Goal: Transaction & Acquisition: Download file/media

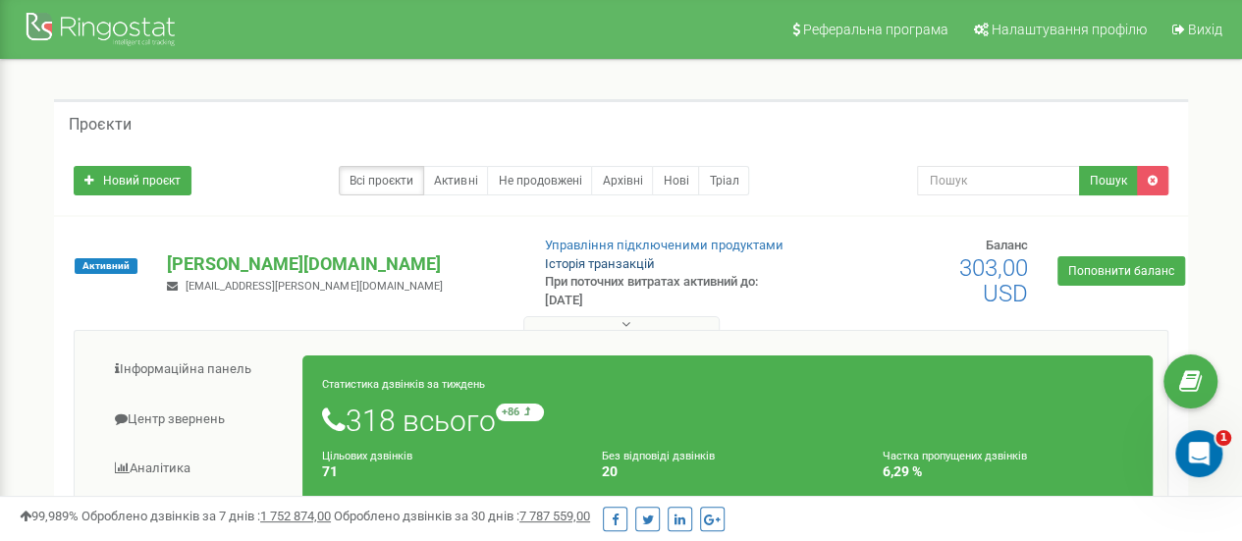
scroll to position [196, 0]
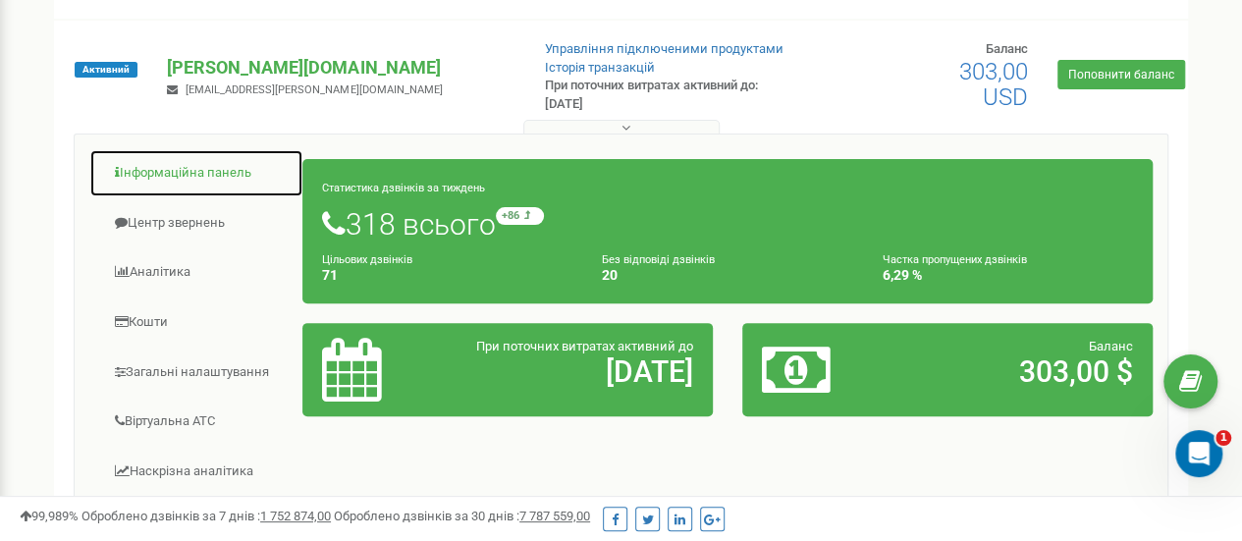
click at [185, 178] on link "Інформаційна панель" at bounding box center [196, 173] width 214 height 48
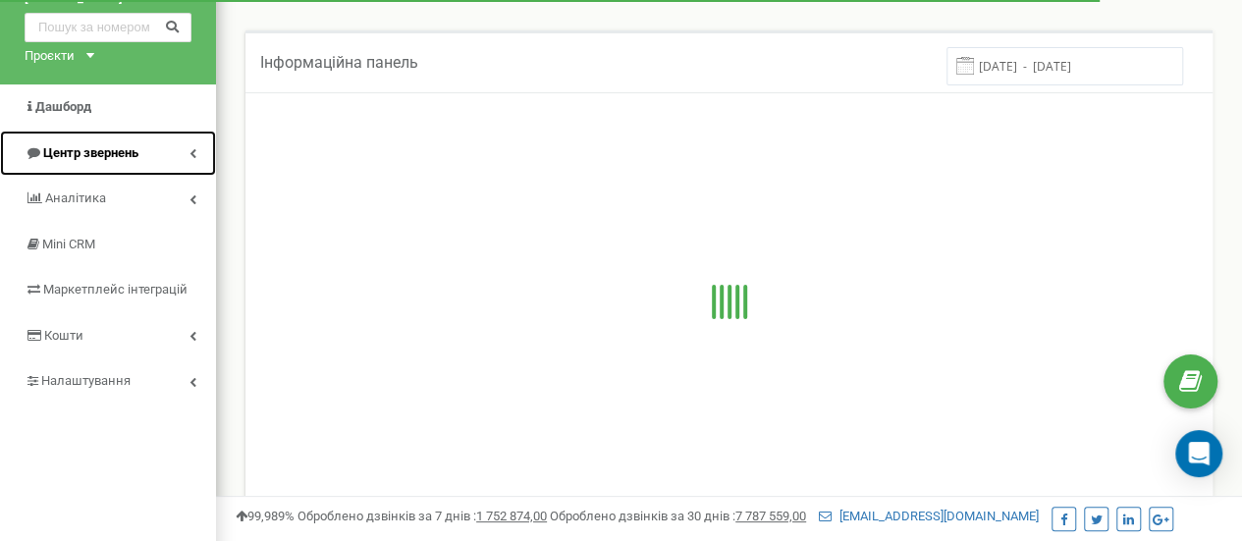
click at [116, 145] on span "Центр звернень" at bounding box center [90, 152] width 95 height 15
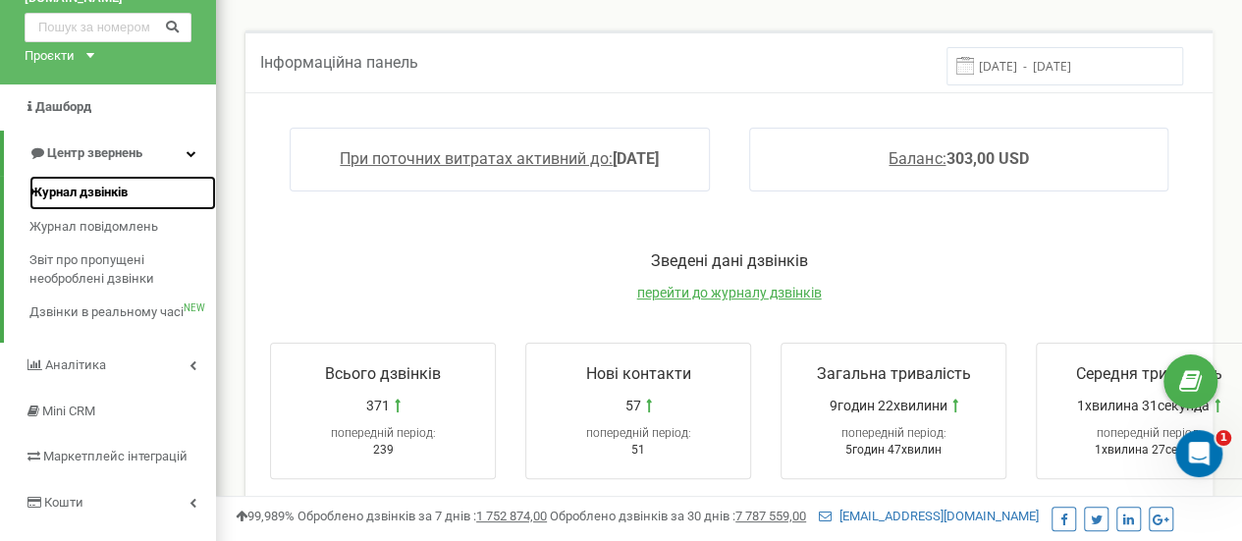
click at [89, 184] on span "Журнал дзвінків" at bounding box center [78, 193] width 98 height 19
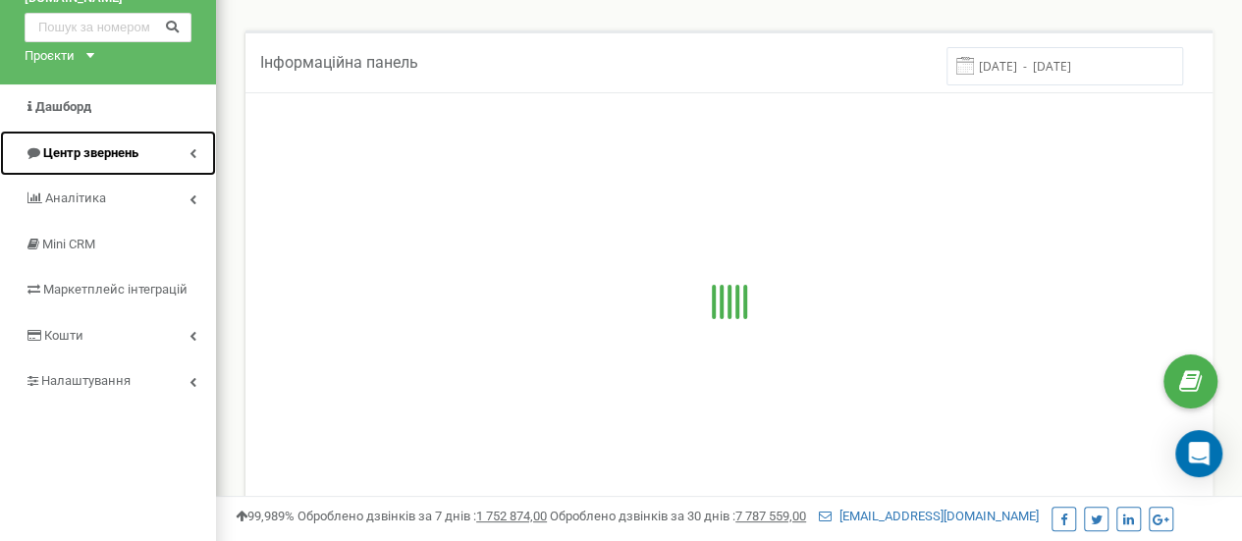
click at [126, 145] on span "Центр звернень" at bounding box center [90, 152] width 95 height 15
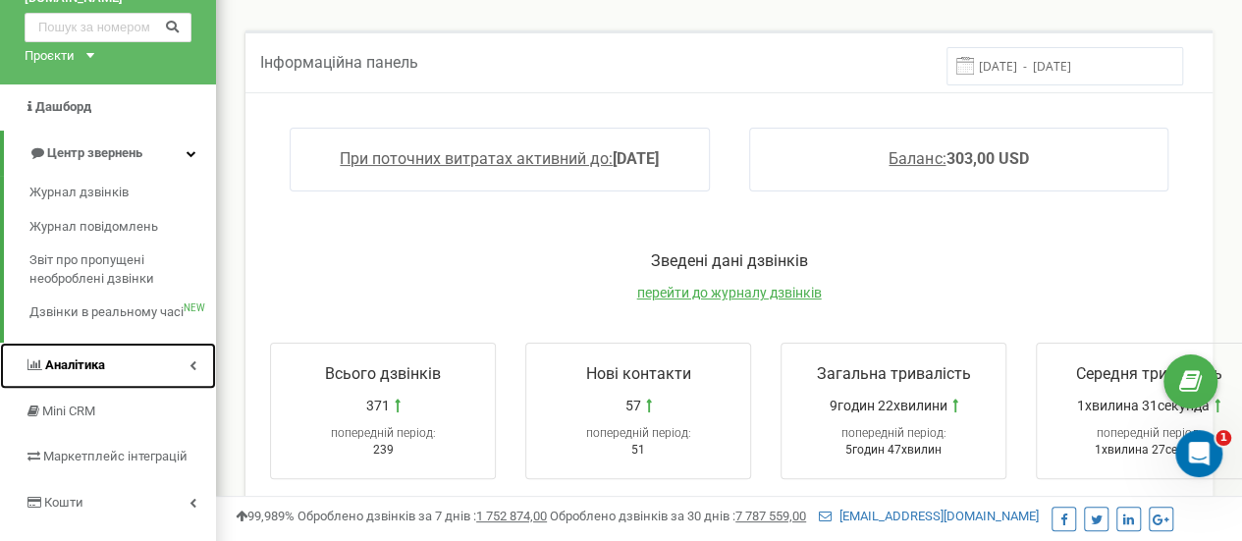
click at [110, 344] on link "Аналiтика" at bounding box center [108, 366] width 216 height 46
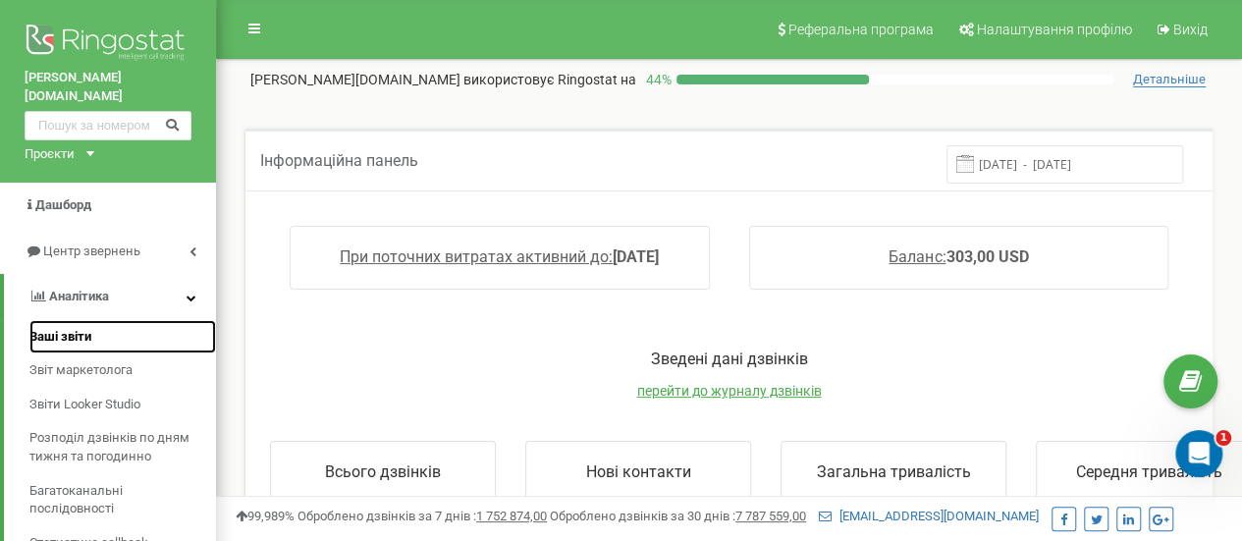
click at [84, 328] on span "Ваші звіти" at bounding box center [60, 337] width 62 height 19
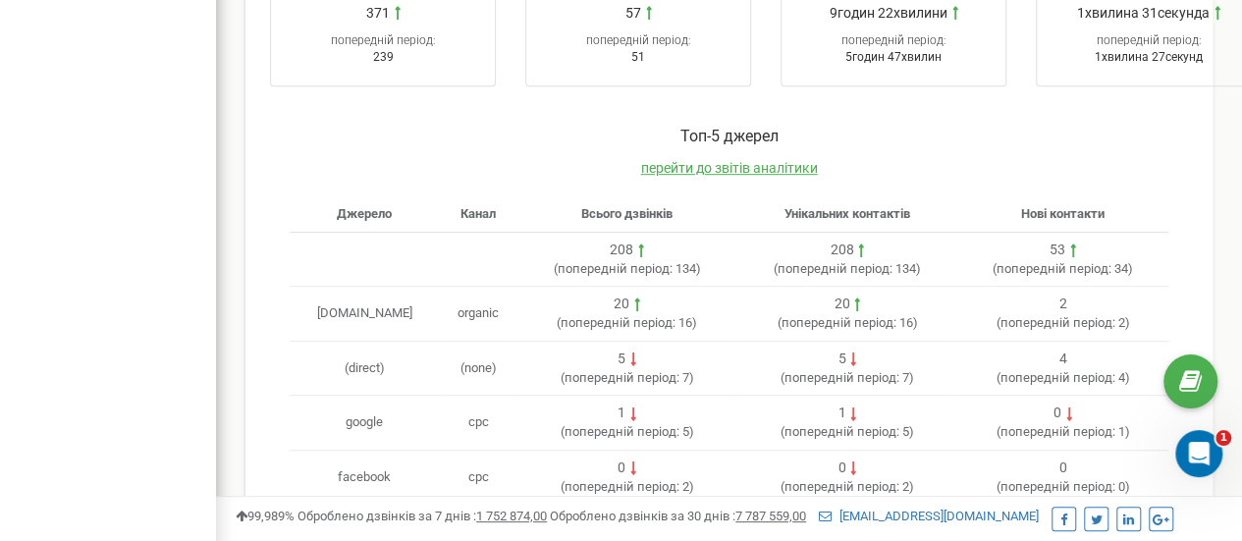
scroll to position [393, 0]
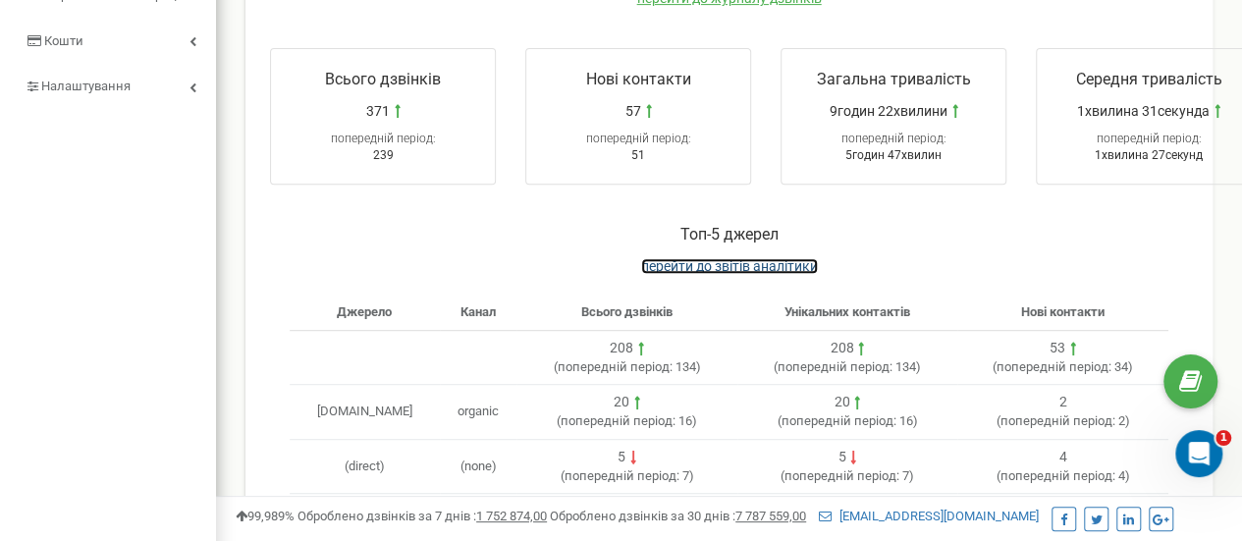
click at [748, 262] on span "перейти до звітів аналітики" at bounding box center [729, 266] width 177 height 16
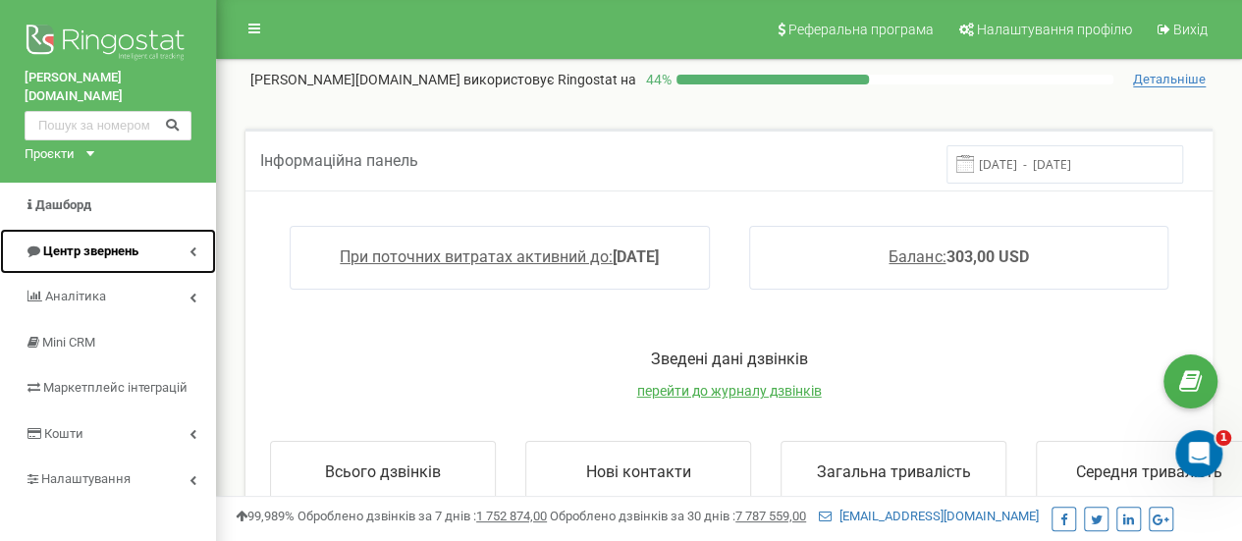
click at [109, 244] on span "Центр звернень" at bounding box center [90, 251] width 95 height 15
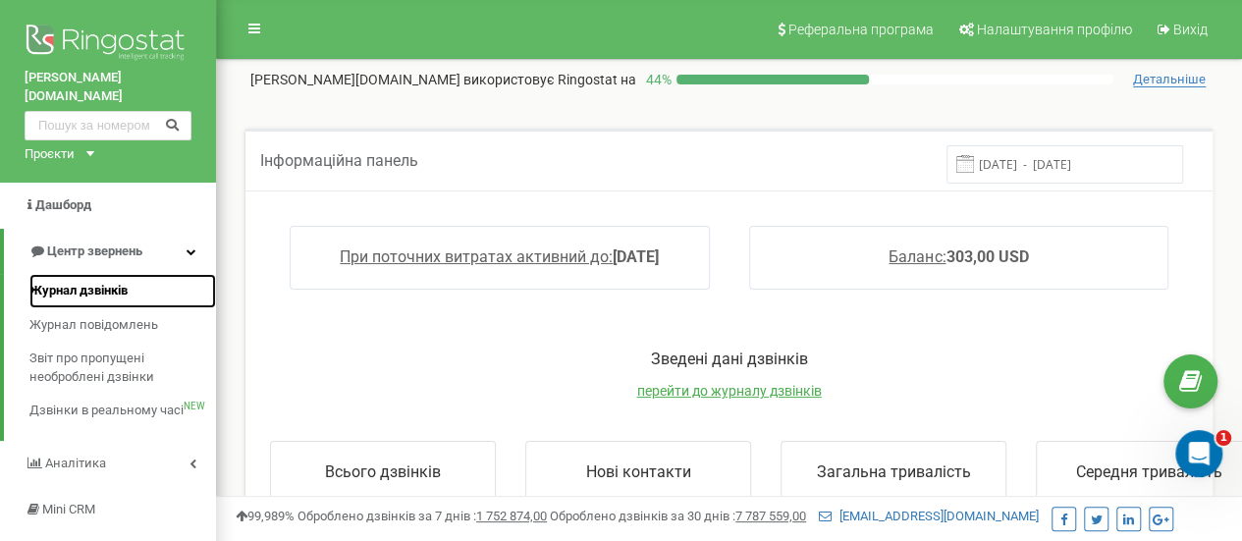
click at [110, 282] on span "Журнал дзвінків" at bounding box center [78, 291] width 98 height 19
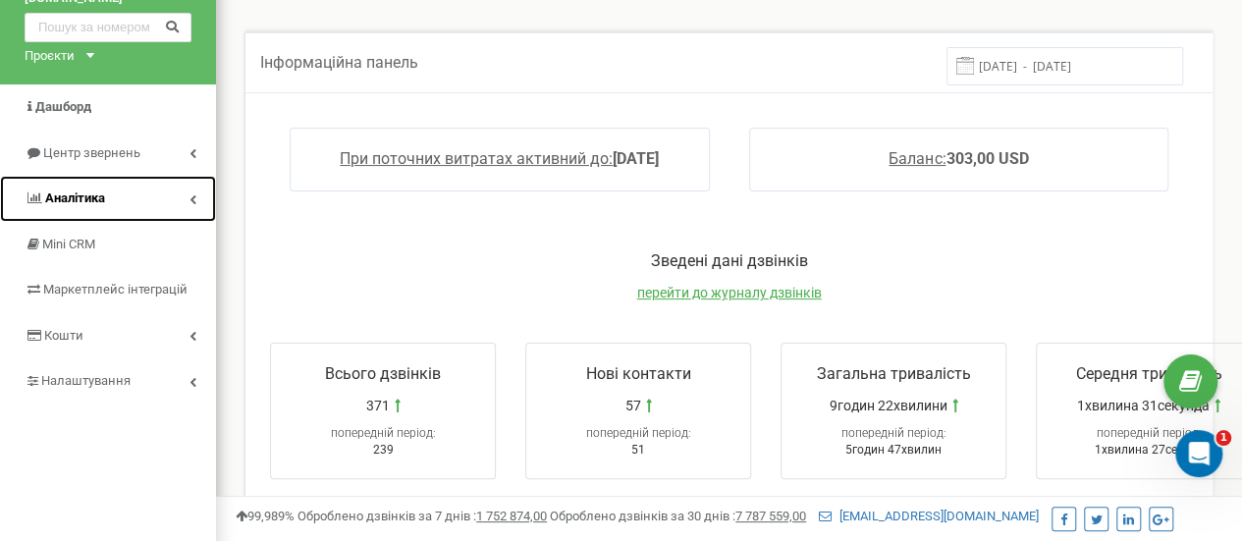
click at [106, 176] on link "Аналiтика" at bounding box center [108, 199] width 216 height 46
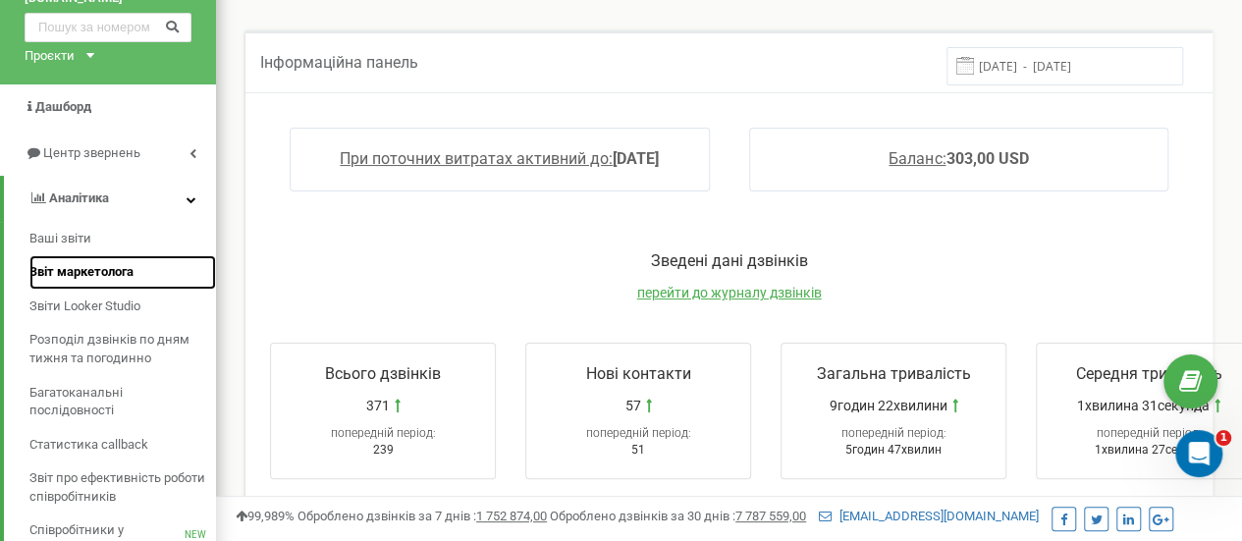
click at [88, 263] on span "Звіт маркетолога" at bounding box center [81, 272] width 104 height 19
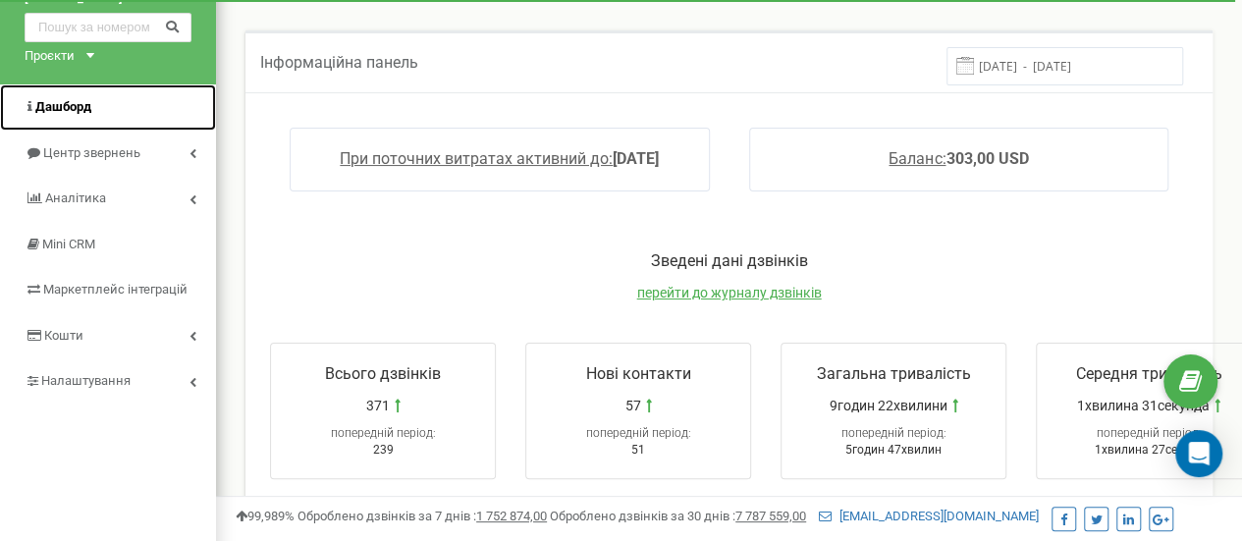
click at [71, 99] on span "Дашборд" at bounding box center [63, 106] width 56 height 15
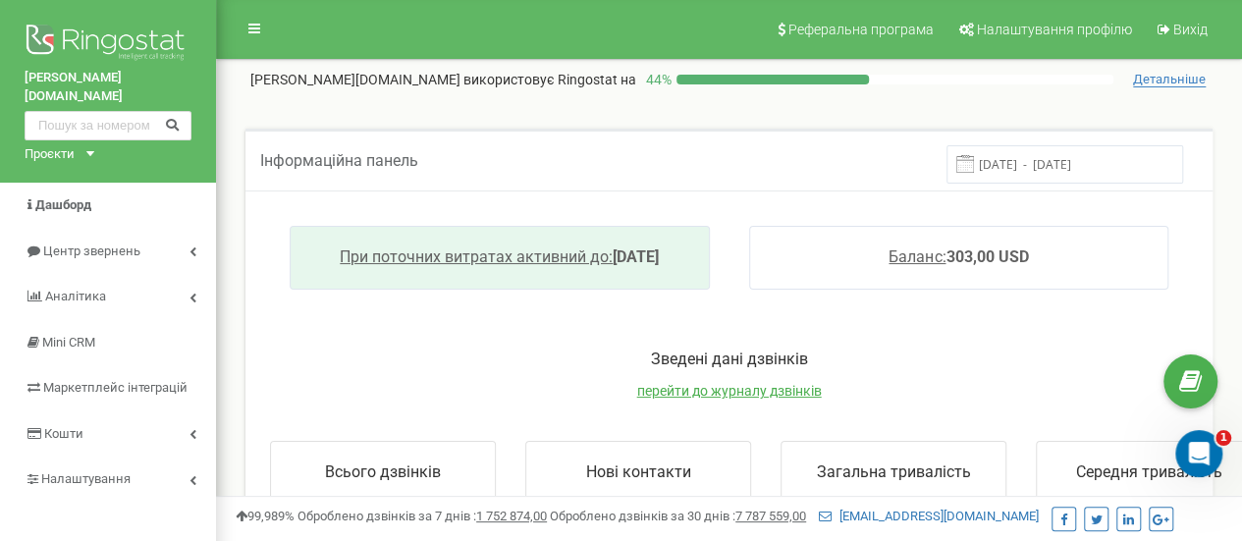
scroll to position [98, 0]
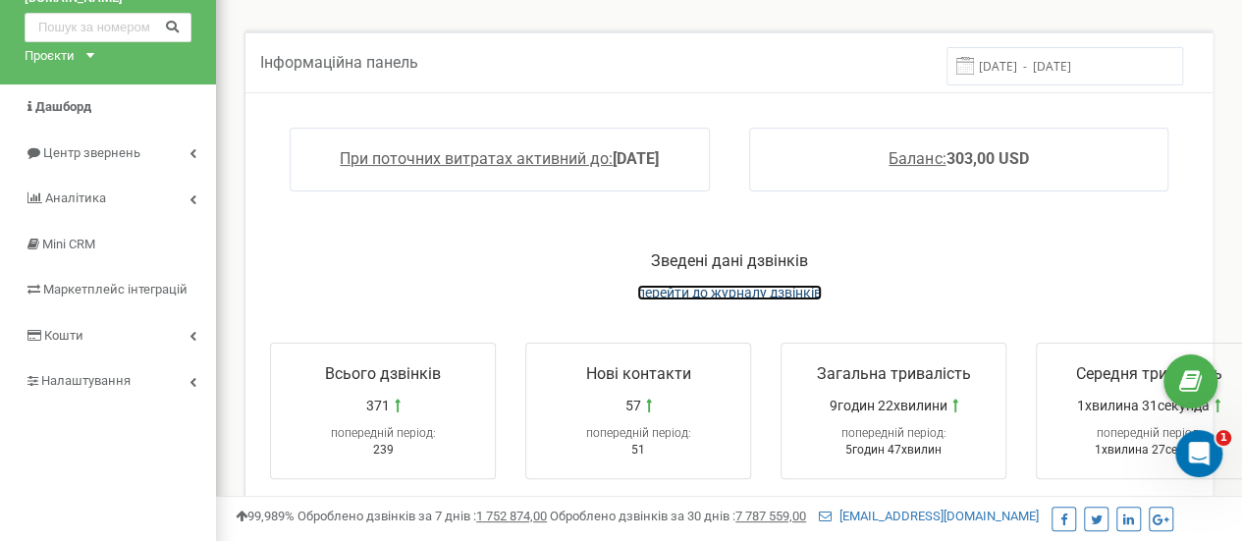
click at [732, 296] on span "перейти до журналу дзвінків" at bounding box center [729, 293] width 185 height 16
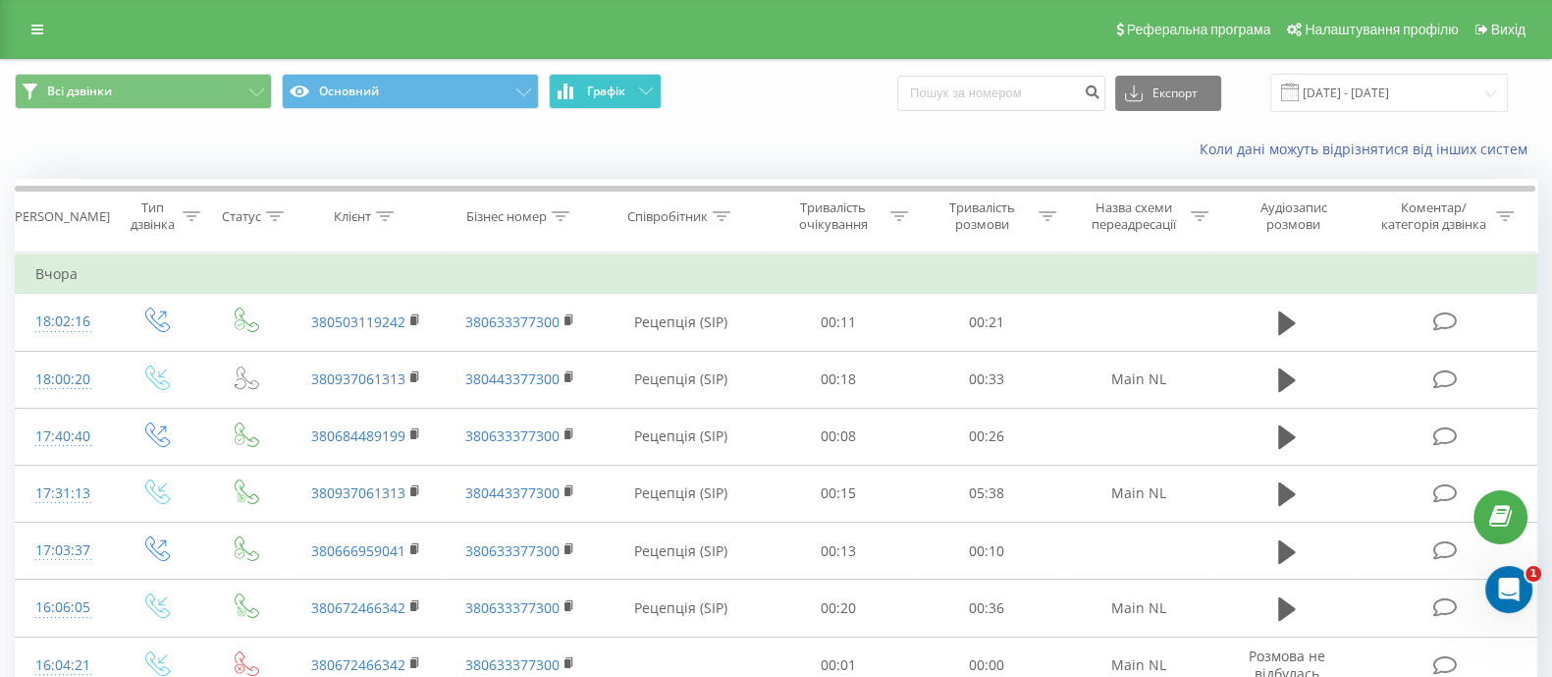
click at [628, 97] on button "Графік" at bounding box center [605, 91] width 113 height 35
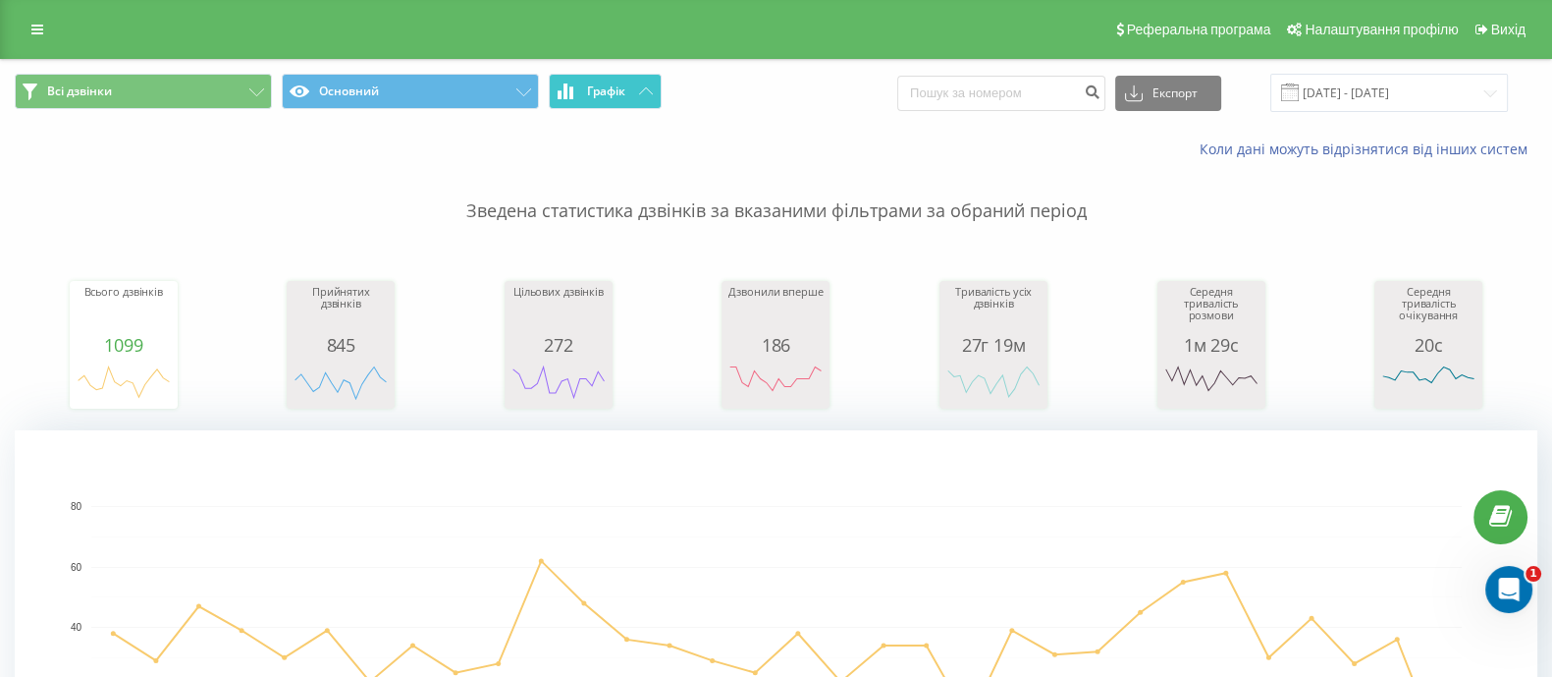
click at [628, 97] on button "Графік" at bounding box center [605, 91] width 113 height 35
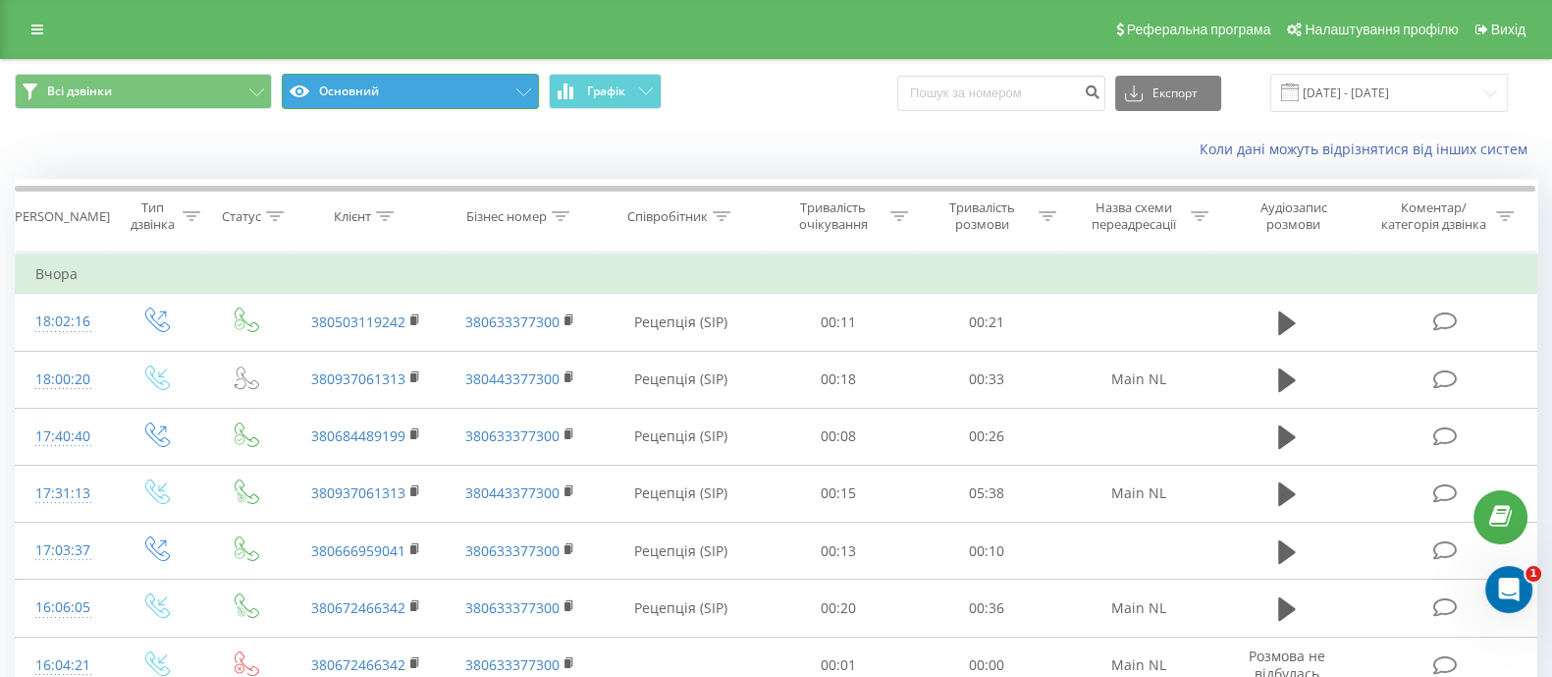
click at [510, 105] on button "Основний" at bounding box center [410, 91] width 257 height 35
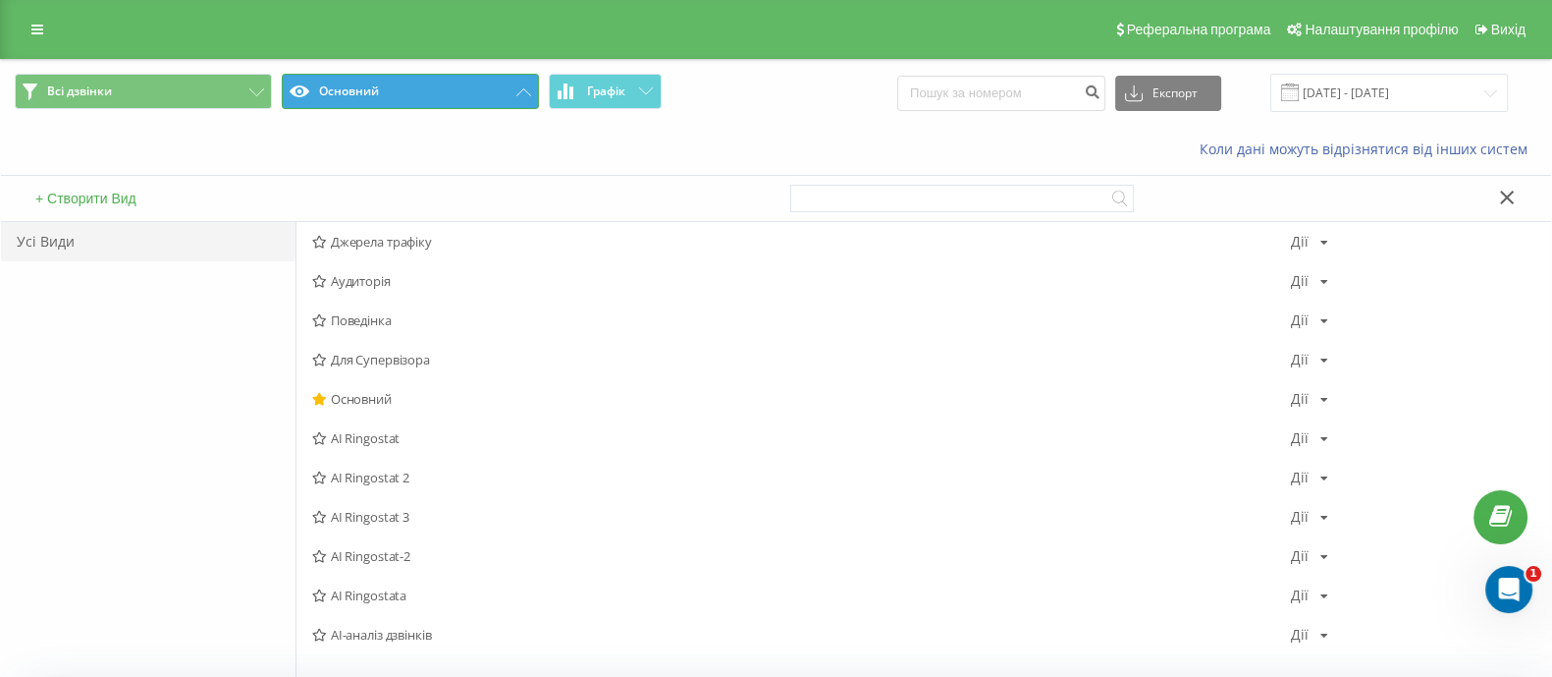
click at [438, 100] on button "Основний" at bounding box center [410, 91] width 257 height 35
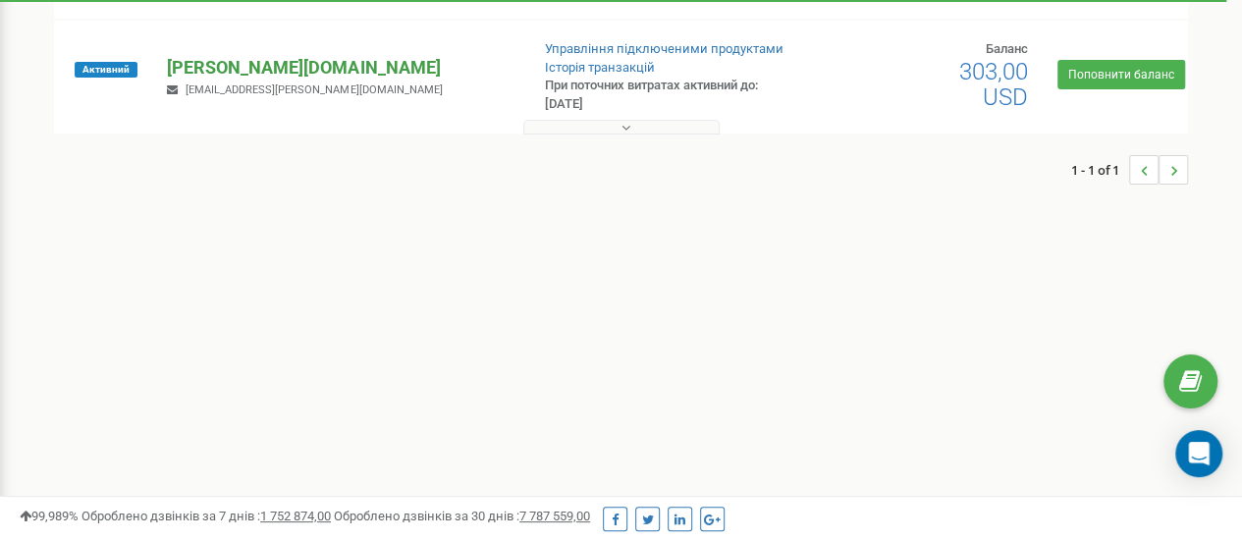
click at [192, 66] on p "[PERSON_NAME][DOMAIN_NAME]" at bounding box center [340, 68] width 346 height 26
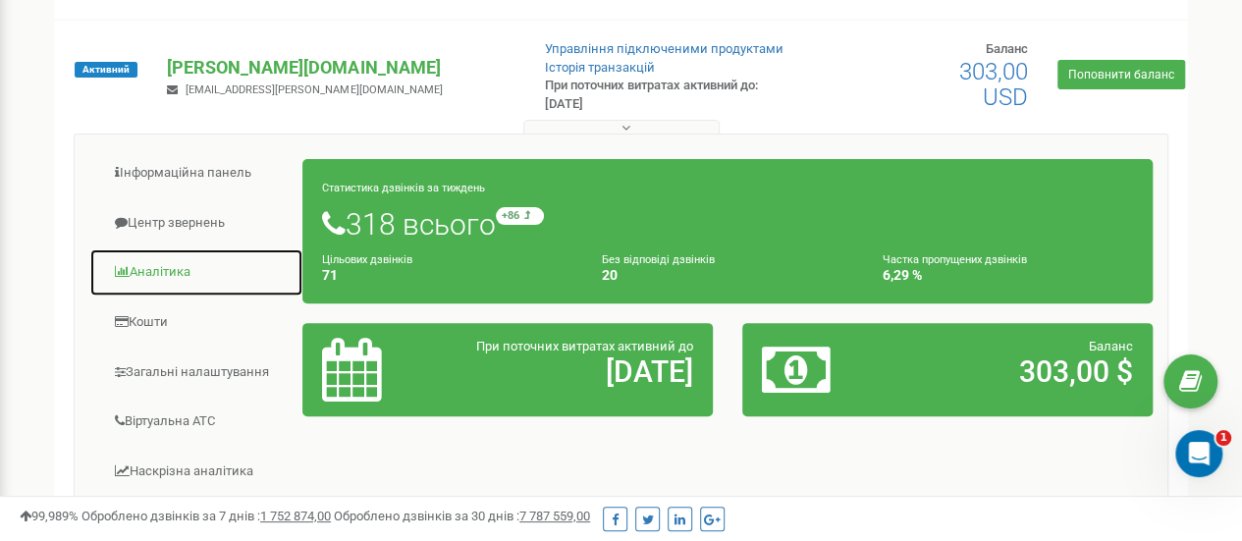
click at [171, 269] on link "Аналiтика" at bounding box center [196, 272] width 214 height 48
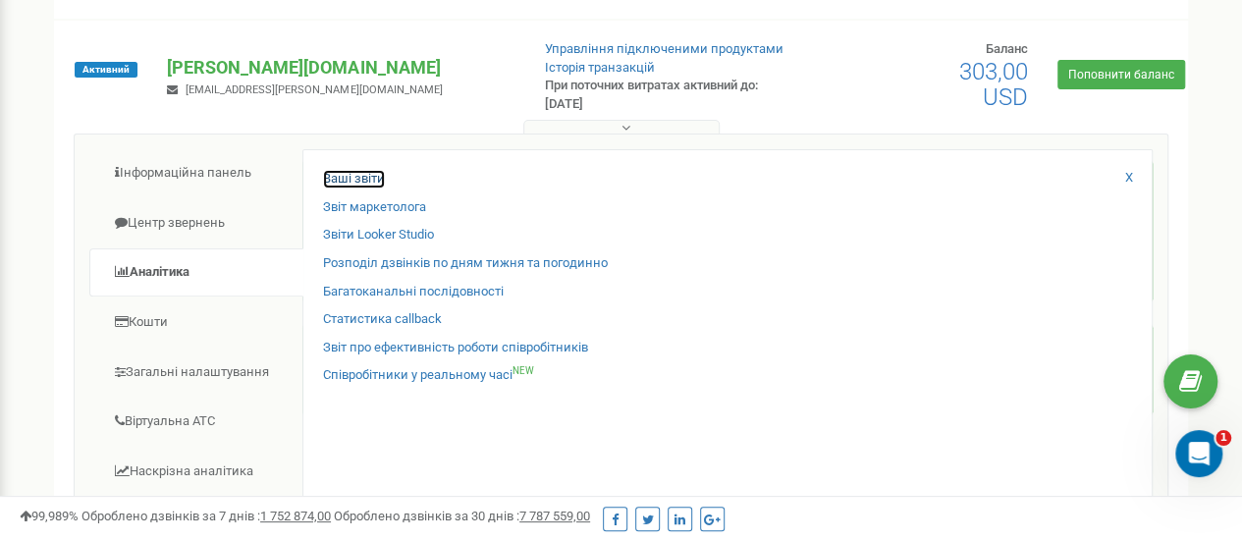
click at [353, 173] on link "Ваші звіти" at bounding box center [354, 179] width 62 height 19
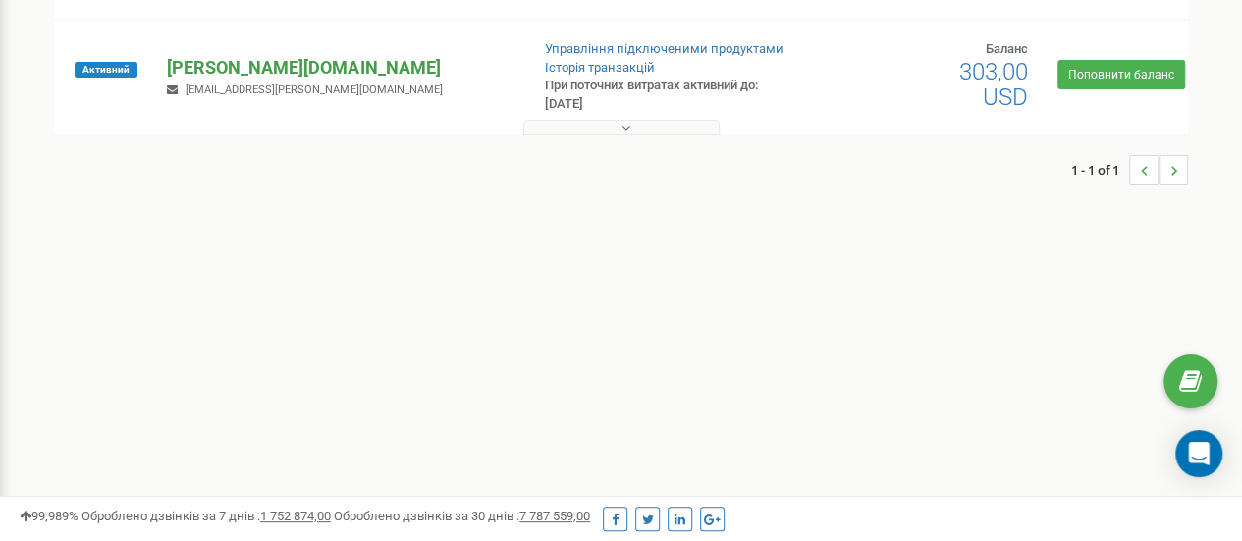
click at [197, 69] on p "[PERSON_NAME][DOMAIN_NAME]" at bounding box center [340, 68] width 346 height 26
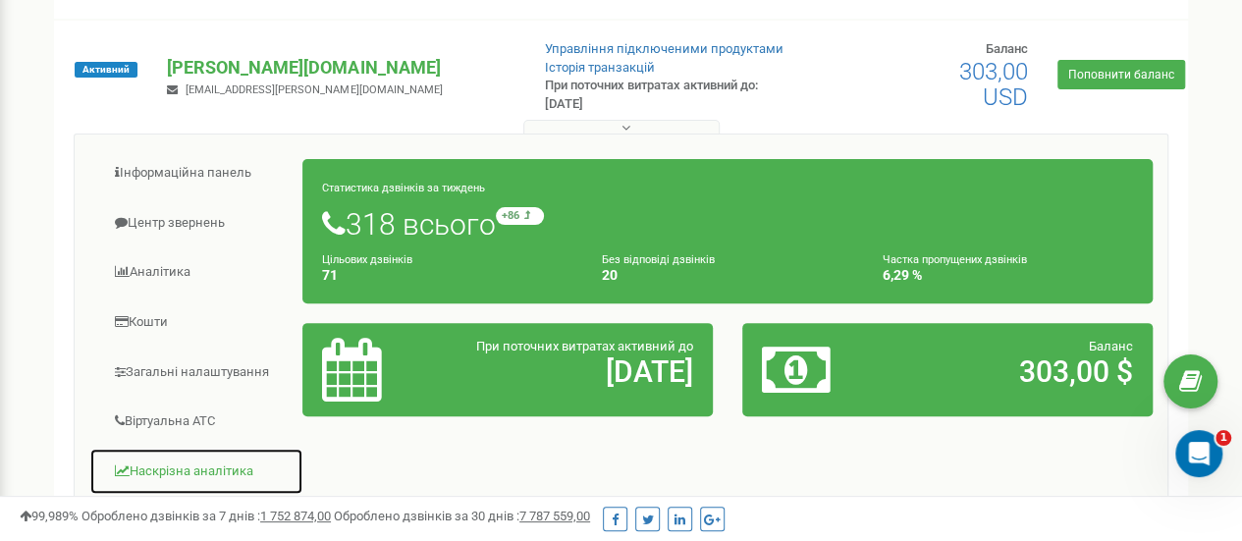
click at [203, 466] on link "Наскрізна аналітика" at bounding box center [196, 472] width 214 height 48
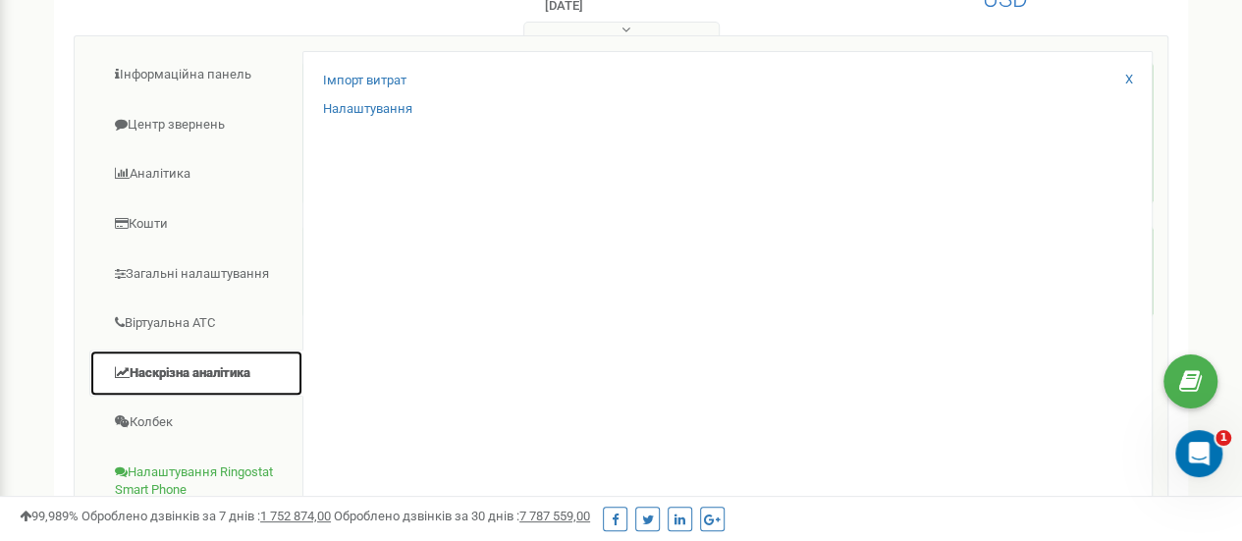
scroll to position [589, 0]
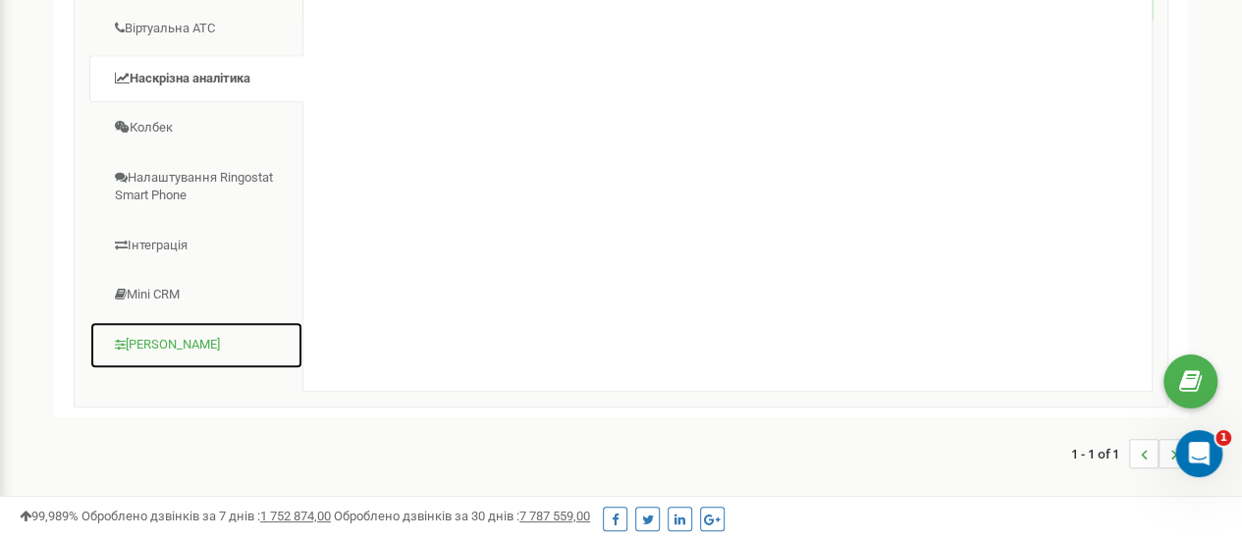
click at [175, 330] on link "[PERSON_NAME]" at bounding box center [196, 345] width 214 height 48
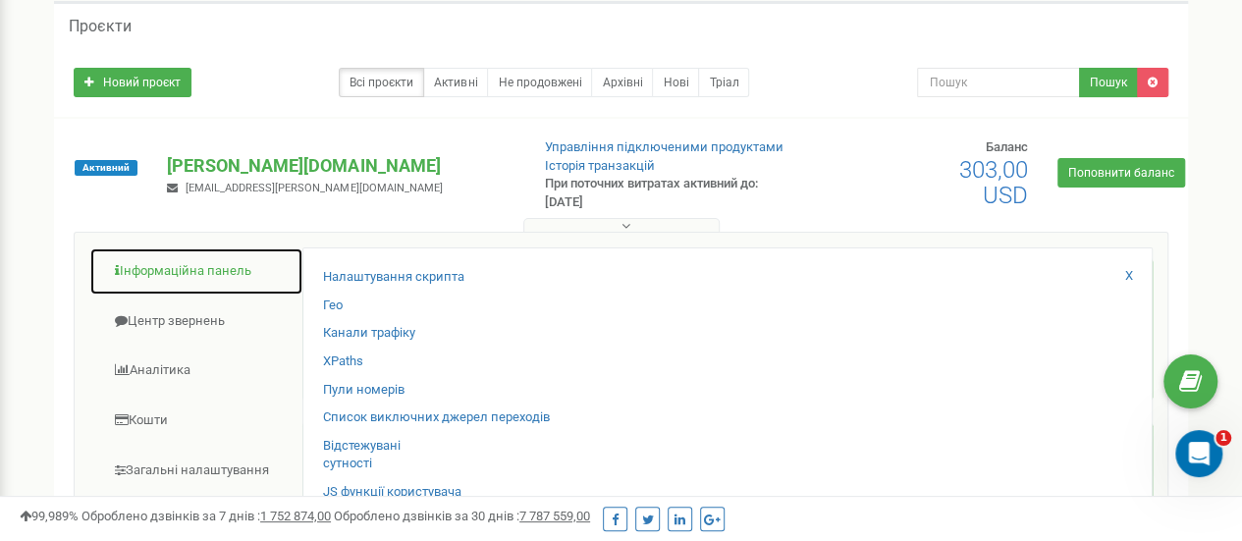
click at [196, 267] on link "Інформаційна панель" at bounding box center [196, 271] width 214 height 48
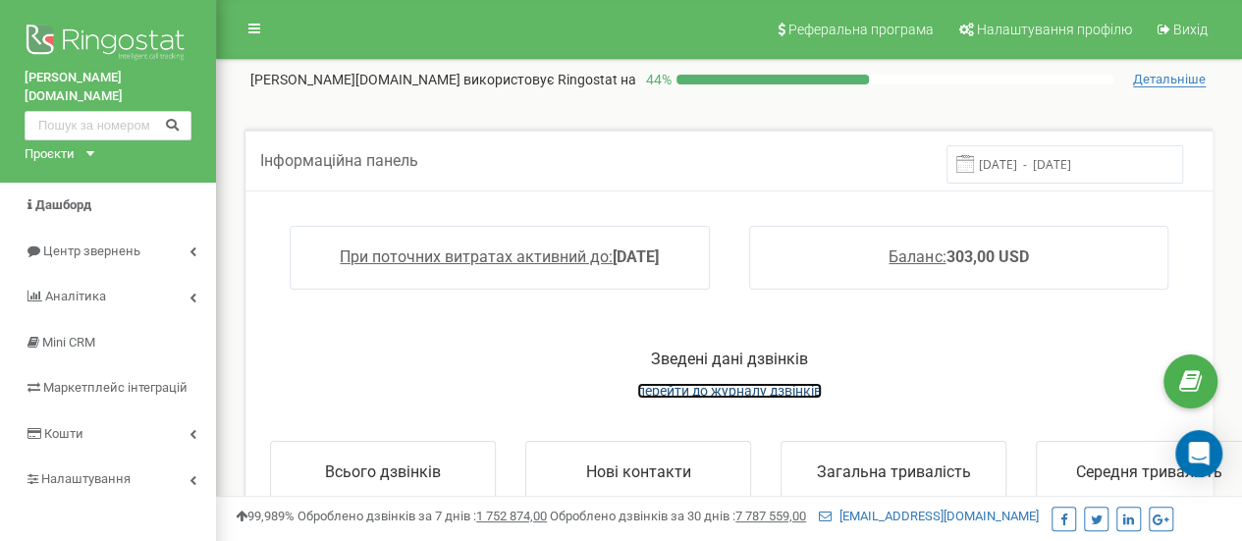
click at [696, 385] on span "перейти до журналу дзвінків" at bounding box center [729, 391] width 185 height 16
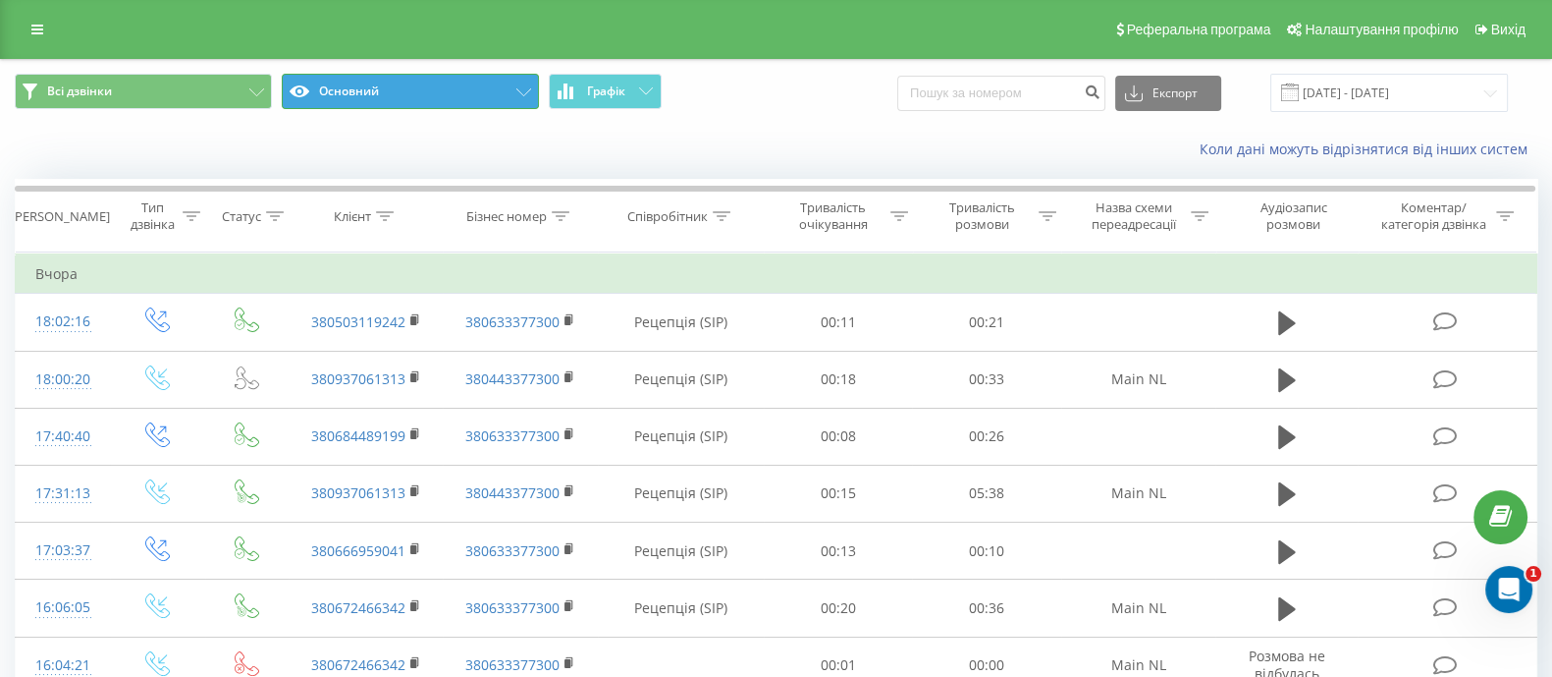
click at [412, 85] on button "Основний" at bounding box center [410, 91] width 257 height 35
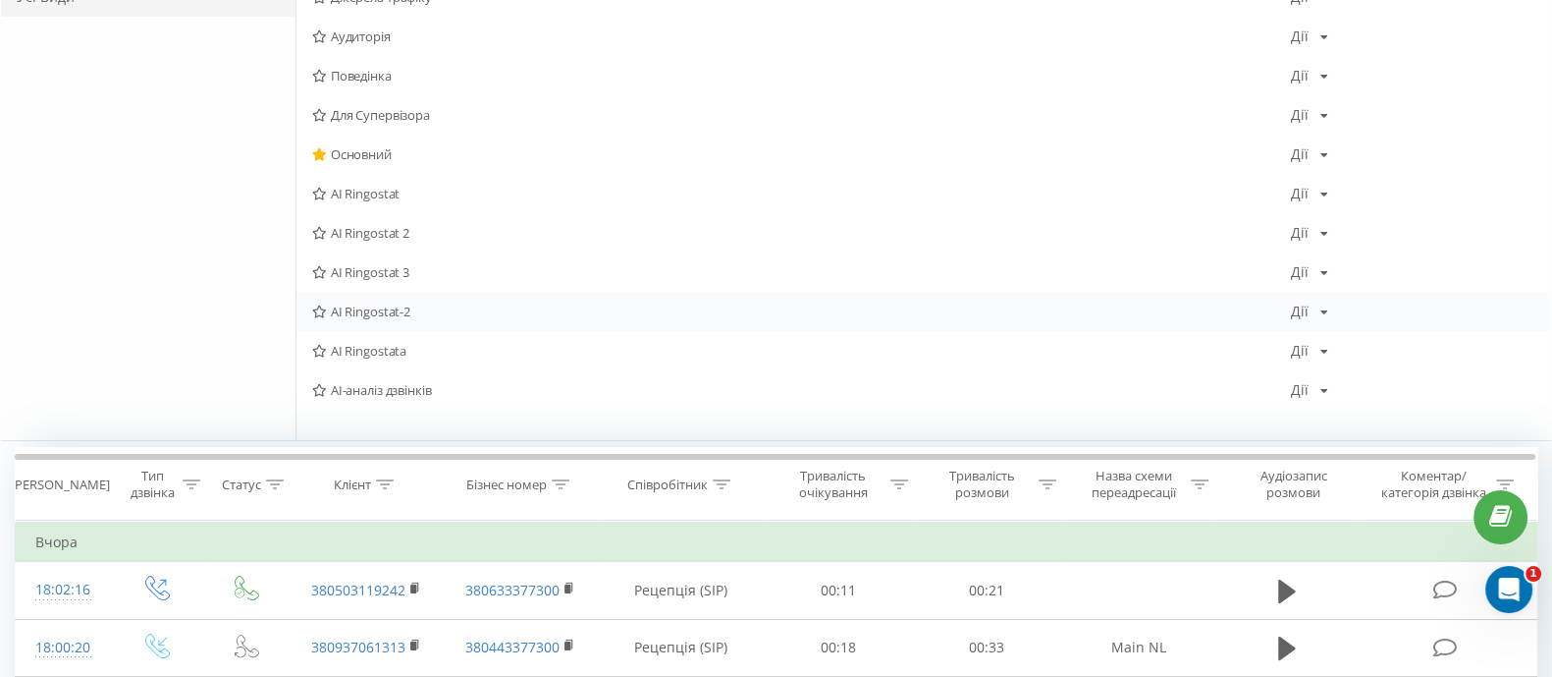
scroll to position [122, 0]
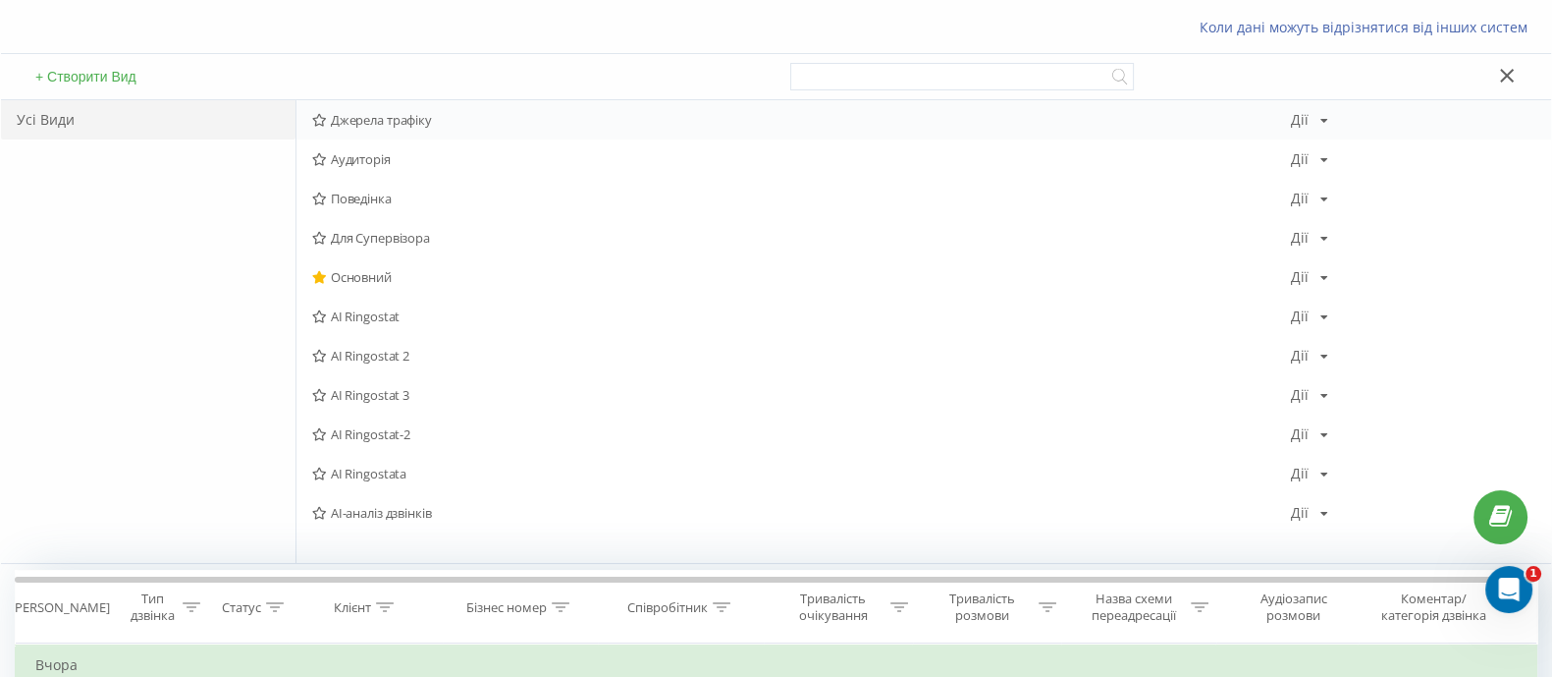
click at [348, 120] on span "Джерела трафіку" at bounding box center [801, 120] width 979 height 14
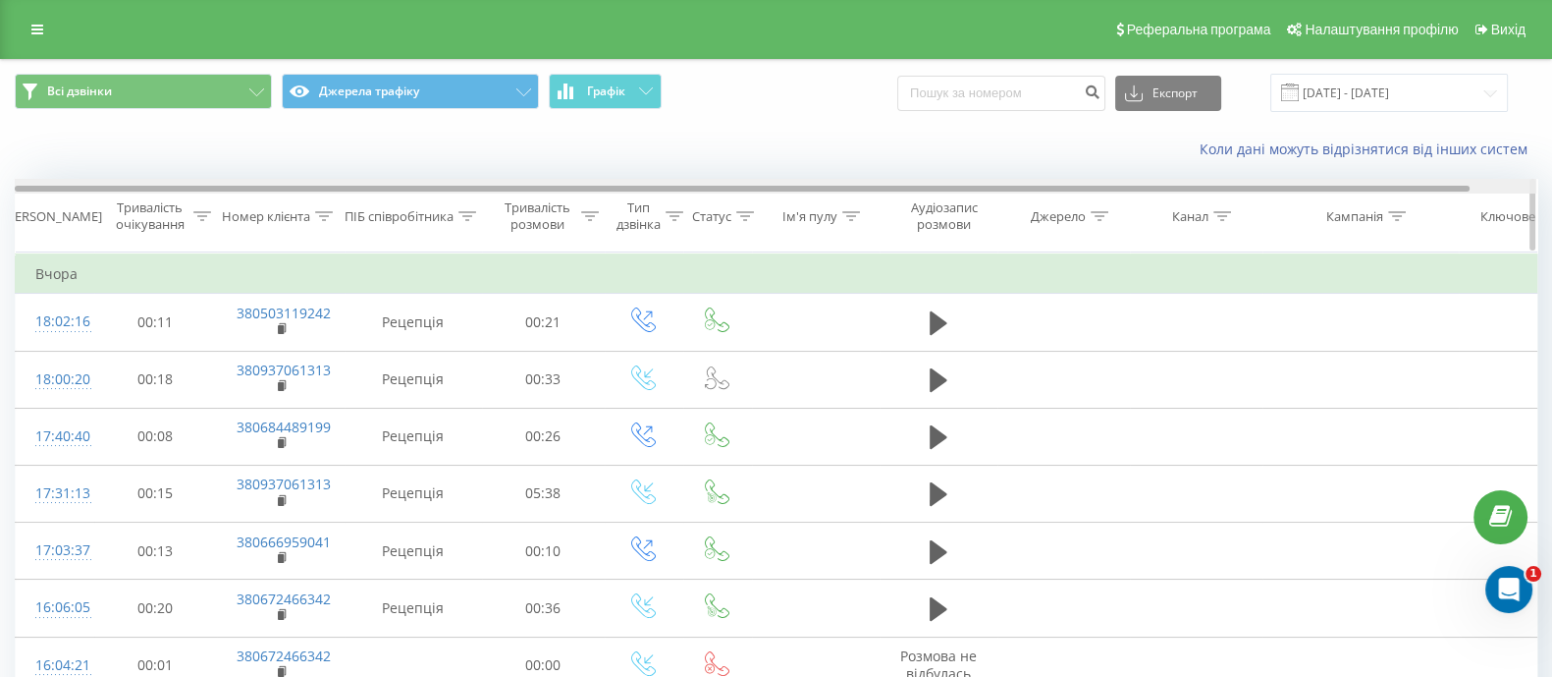
drag, startPoint x: 911, startPoint y: 186, endPoint x: 799, endPoint y: 186, distance: 111.9
click at [799, 186] on div at bounding box center [742, 189] width 1455 height 6
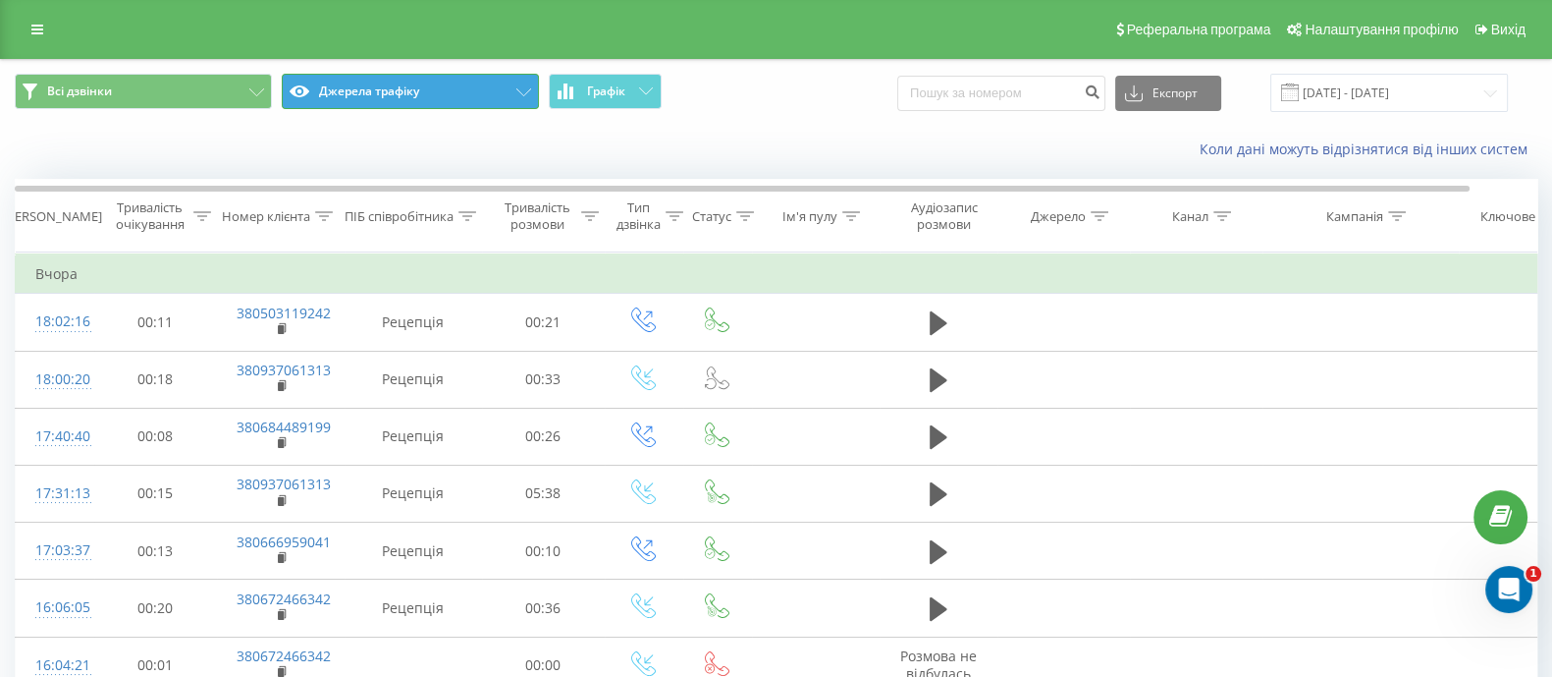
click at [417, 98] on button "Джерела трафіку" at bounding box center [410, 91] width 257 height 35
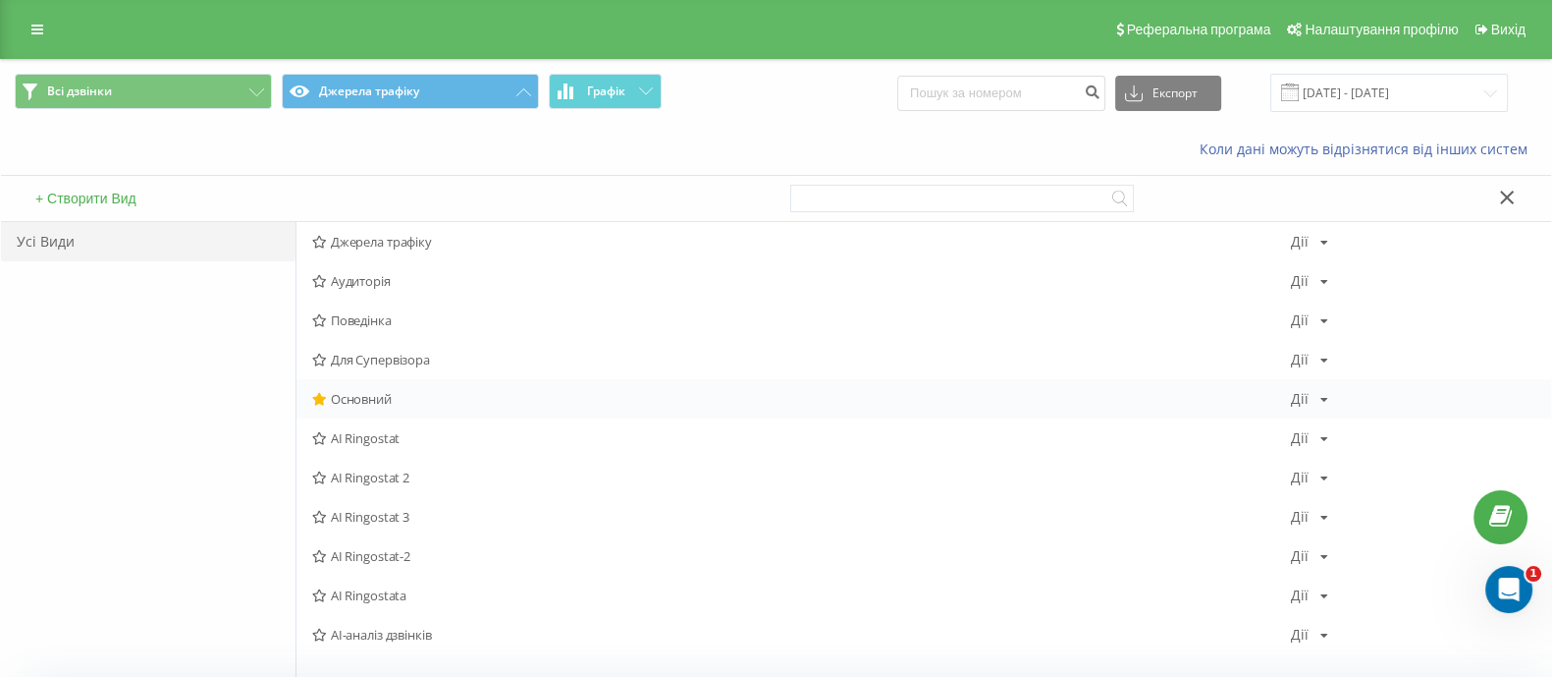
click at [344, 400] on span "Основний" at bounding box center [801, 399] width 979 height 14
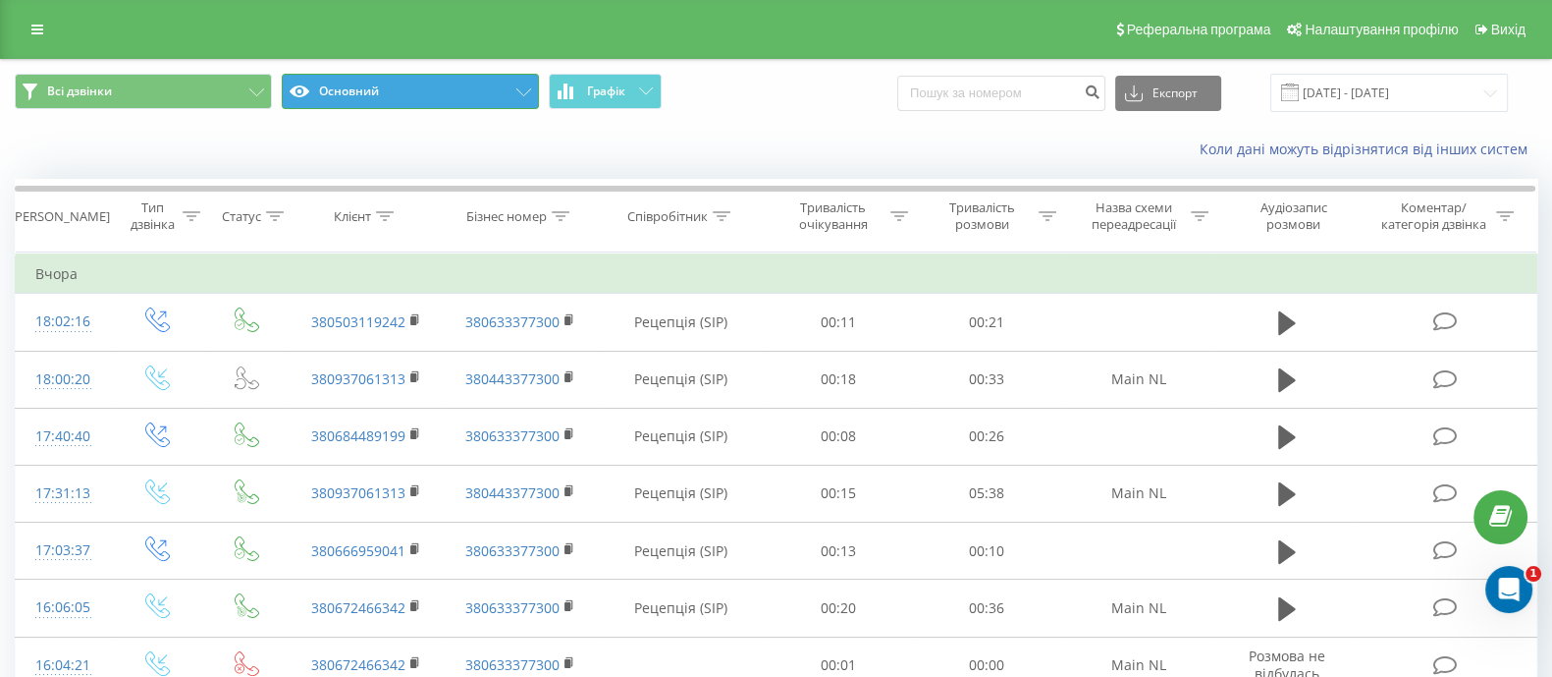
click at [450, 82] on button "Основний" at bounding box center [410, 91] width 257 height 35
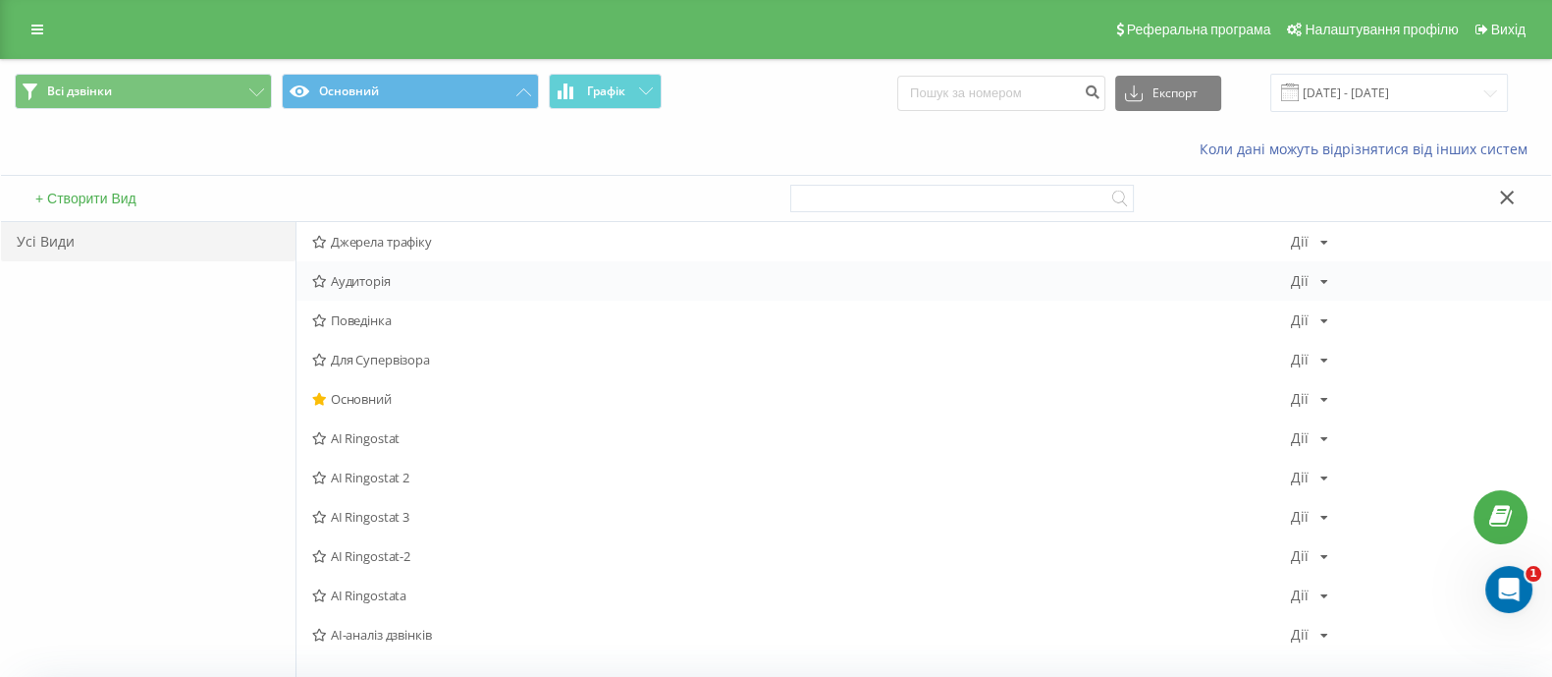
click at [356, 279] on span "Аудиторія" at bounding box center [801, 281] width 979 height 14
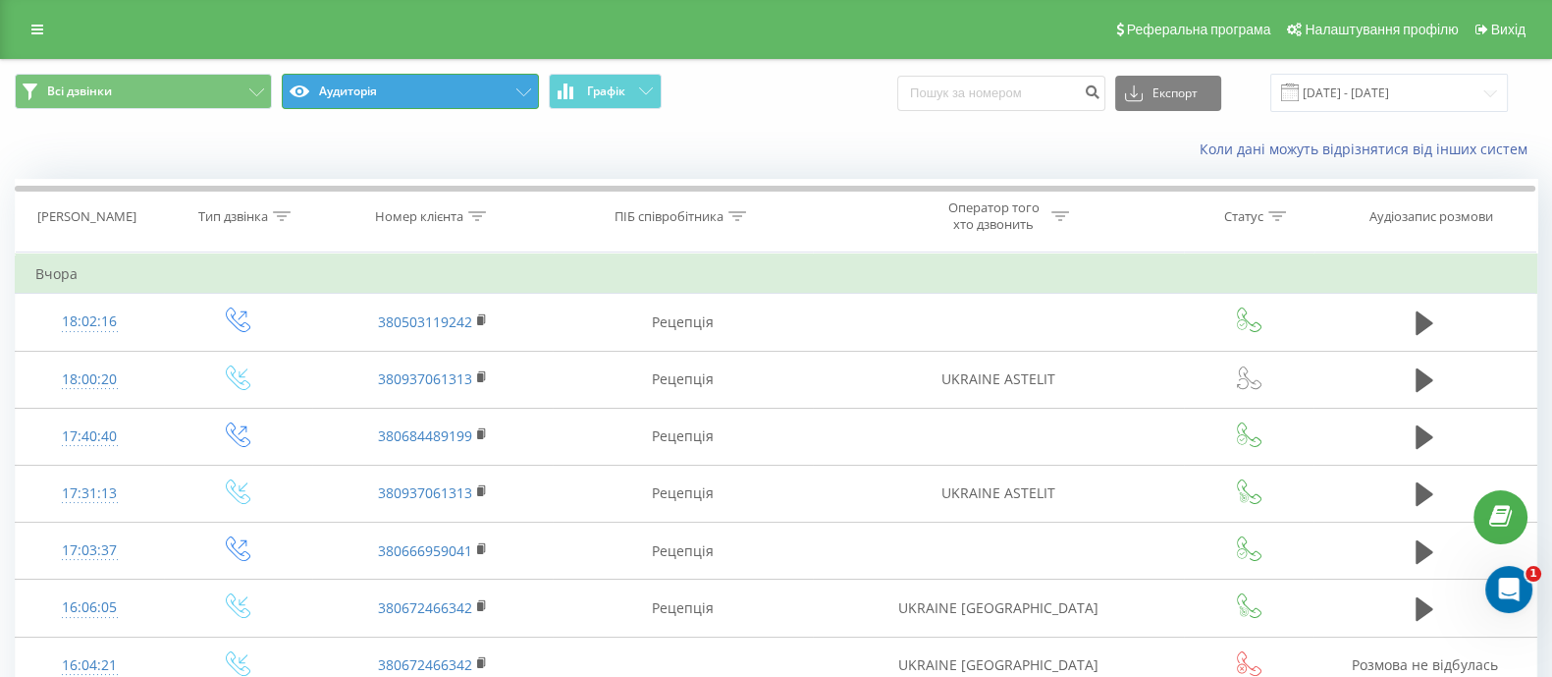
click at [482, 83] on button "Аудиторія" at bounding box center [410, 91] width 257 height 35
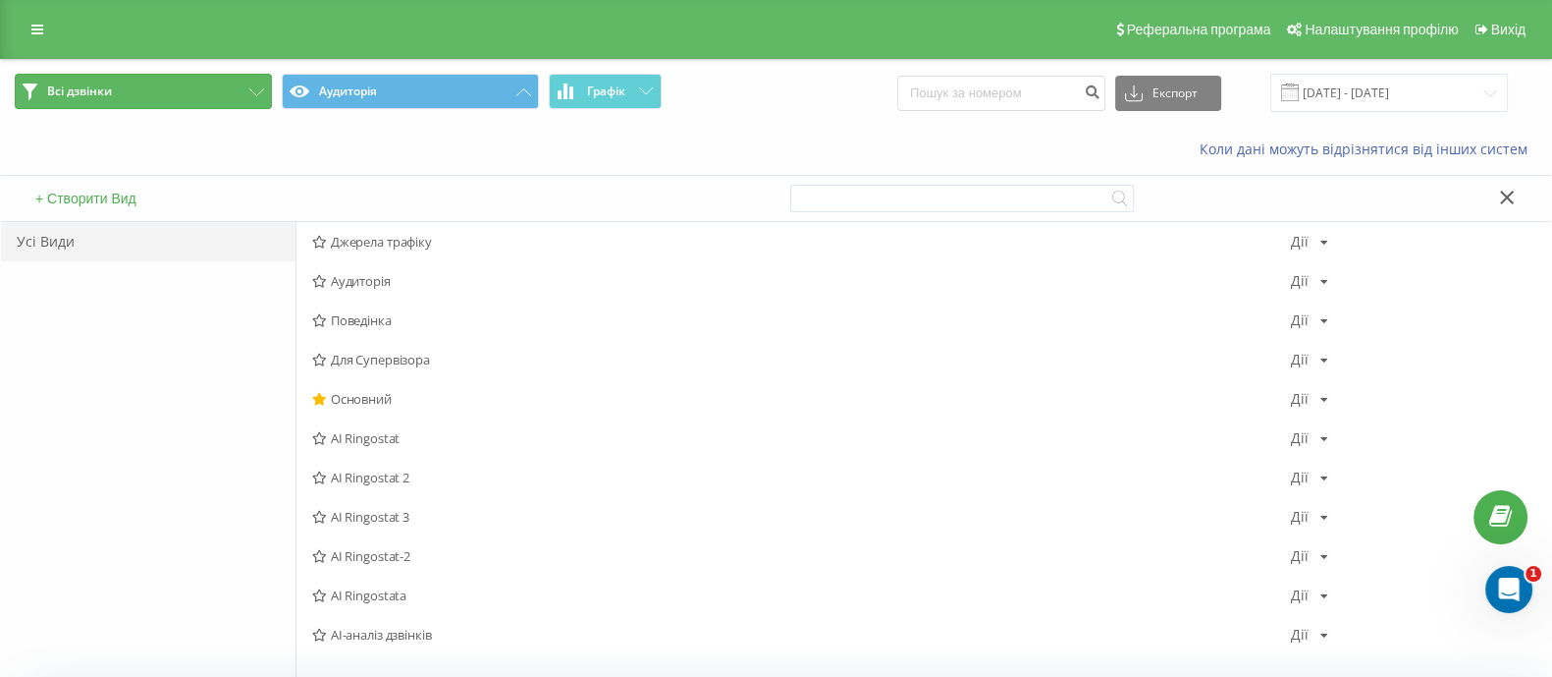
click at [216, 87] on button "Всі дзвінки" at bounding box center [143, 91] width 257 height 35
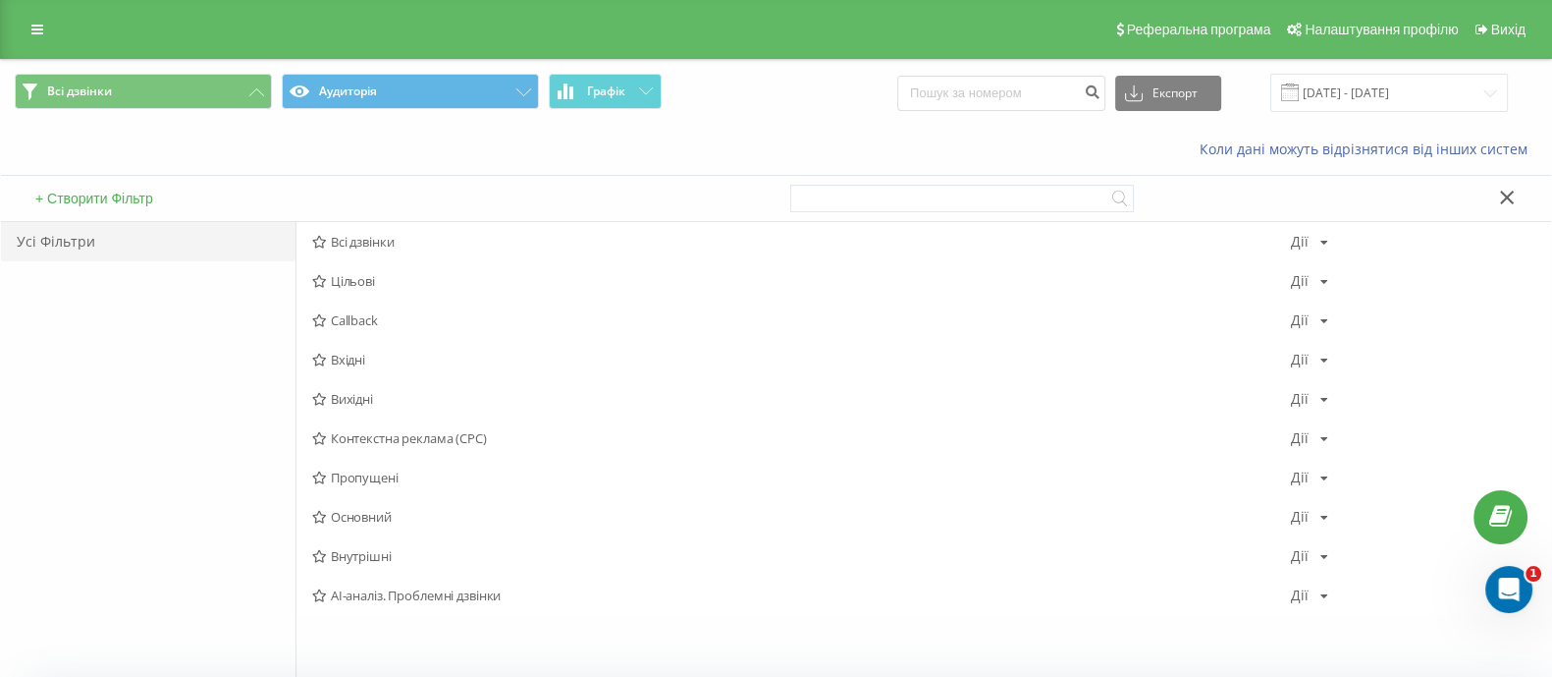
drag, startPoint x: 161, startPoint y: 139, endPoint x: 154, endPoint y: 127, distance: 14.5
click at [159, 139] on div "Коли дані можуть відрізнятися вiд інших систем" at bounding box center [776, 149] width 1550 height 47
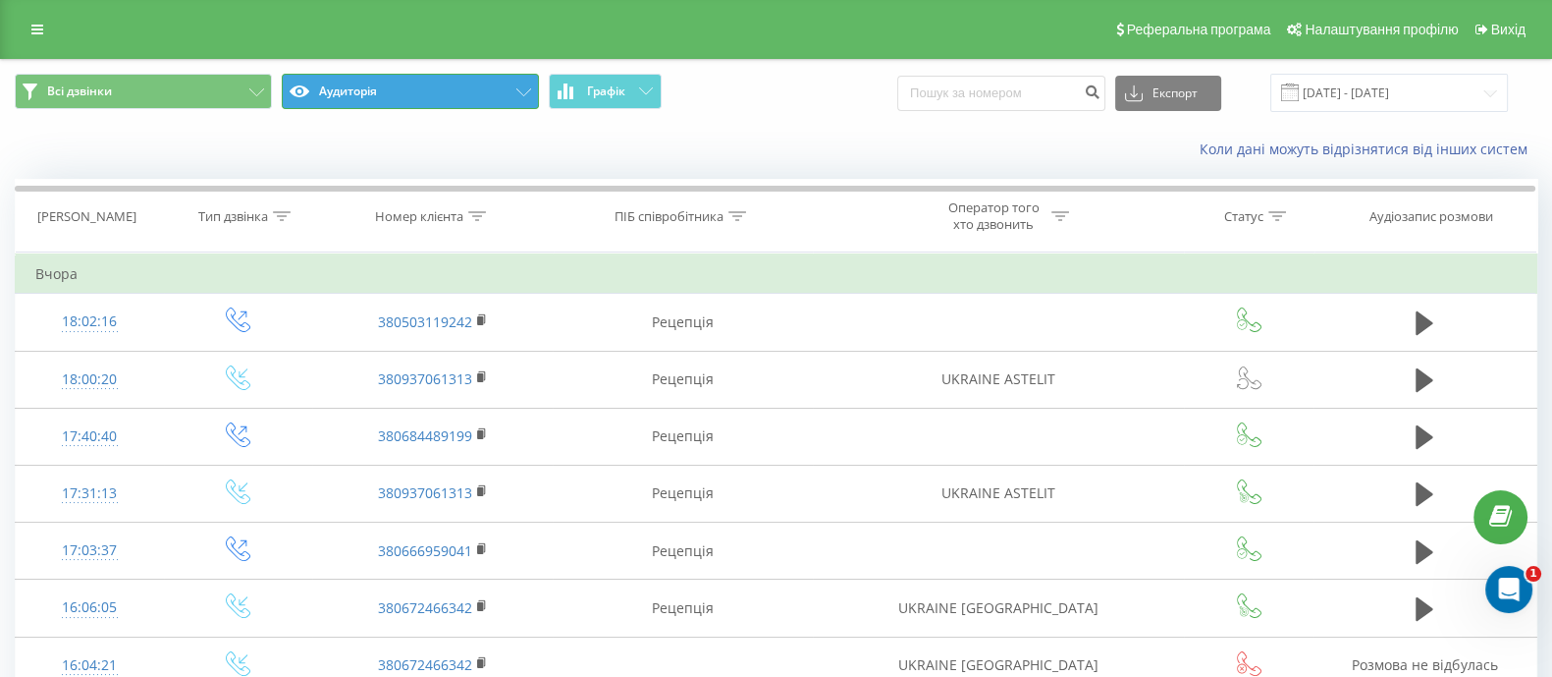
click at [480, 100] on button "Аудиторія" at bounding box center [410, 91] width 257 height 35
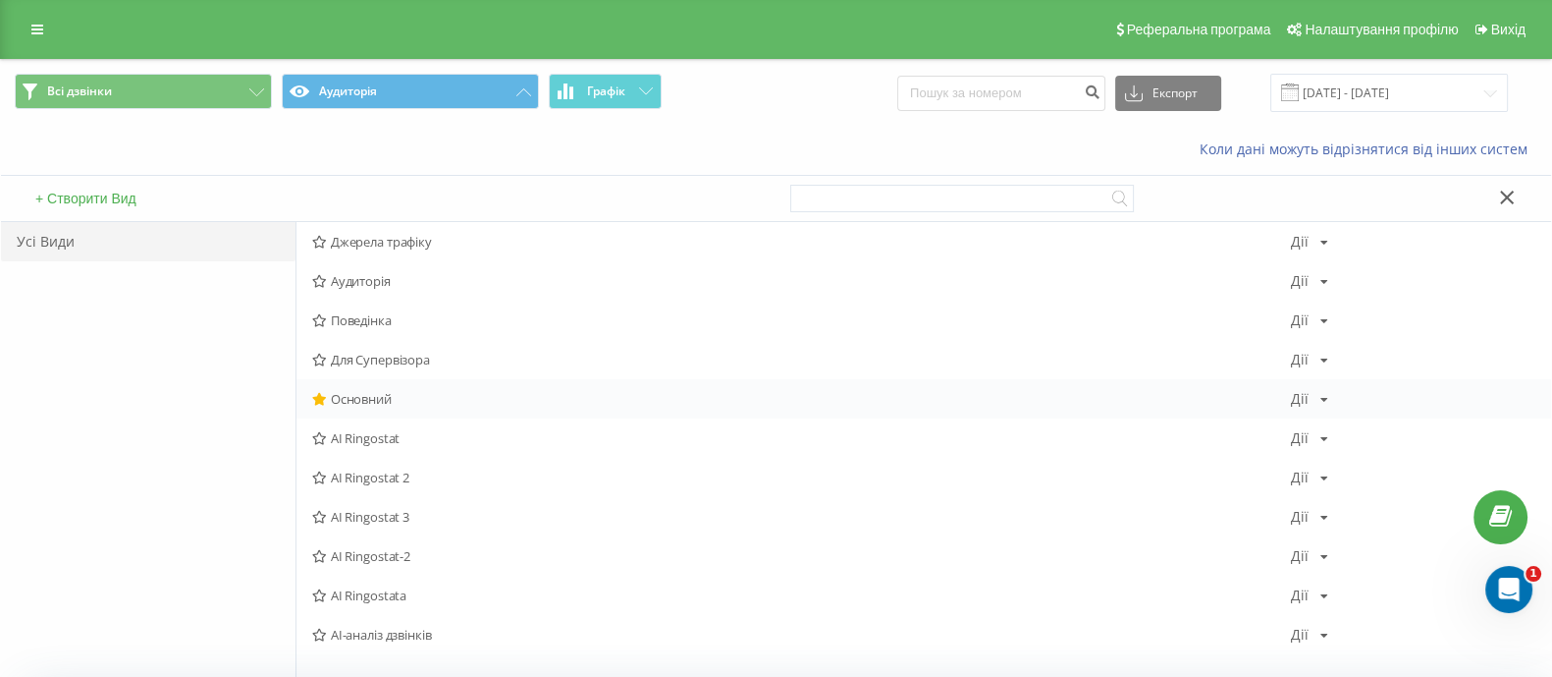
click at [330, 407] on div "Основний Дії Редагувати Копіювати Видалити За замовчуванням Поділитися" at bounding box center [924, 398] width 1255 height 39
click at [392, 402] on span "Основний" at bounding box center [801, 399] width 979 height 14
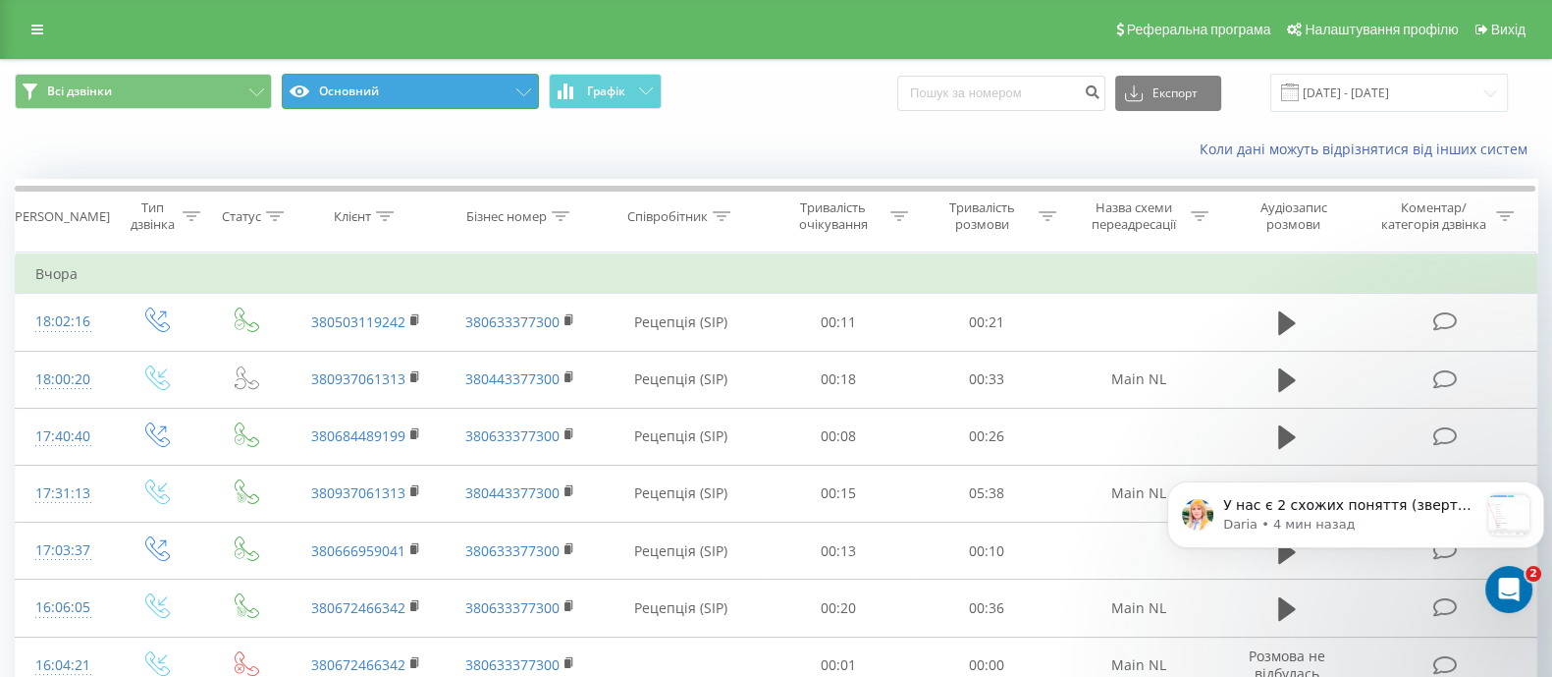
click at [411, 85] on button "Основний" at bounding box center [410, 91] width 257 height 35
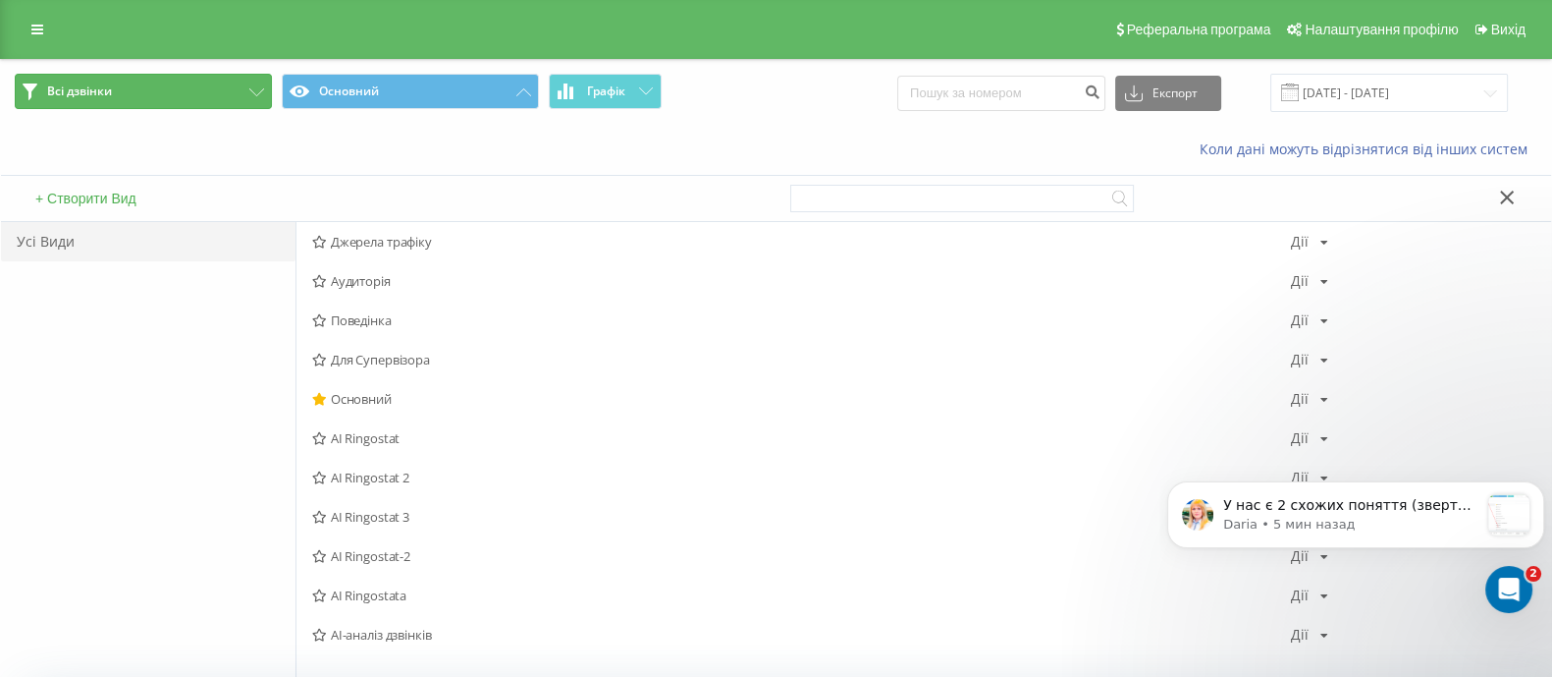
click at [250, 96] on button "Всі дзвінки" at bounding box center [143, 91] width 257 height 35
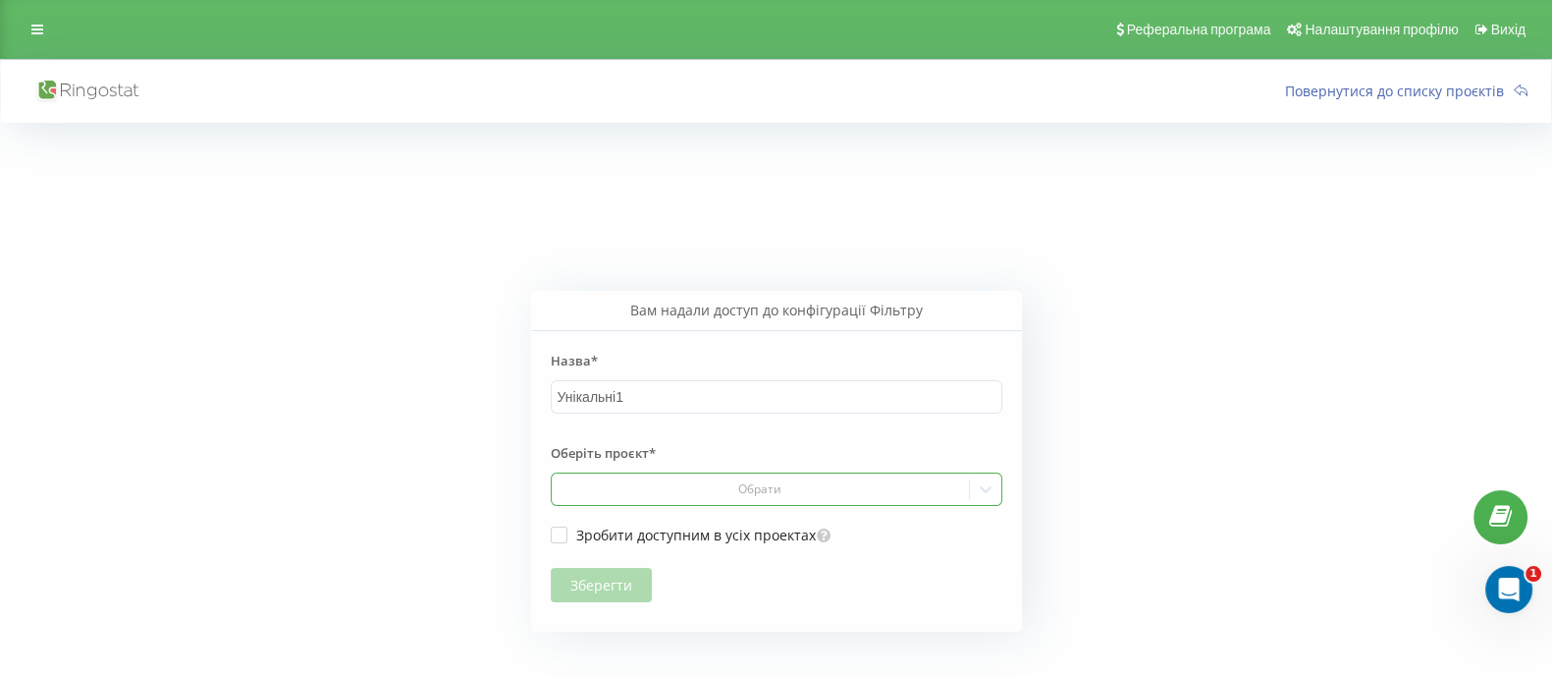
click at [788, 493] on div "Обрати" at bounding box center [760, 489] width 403 height 16
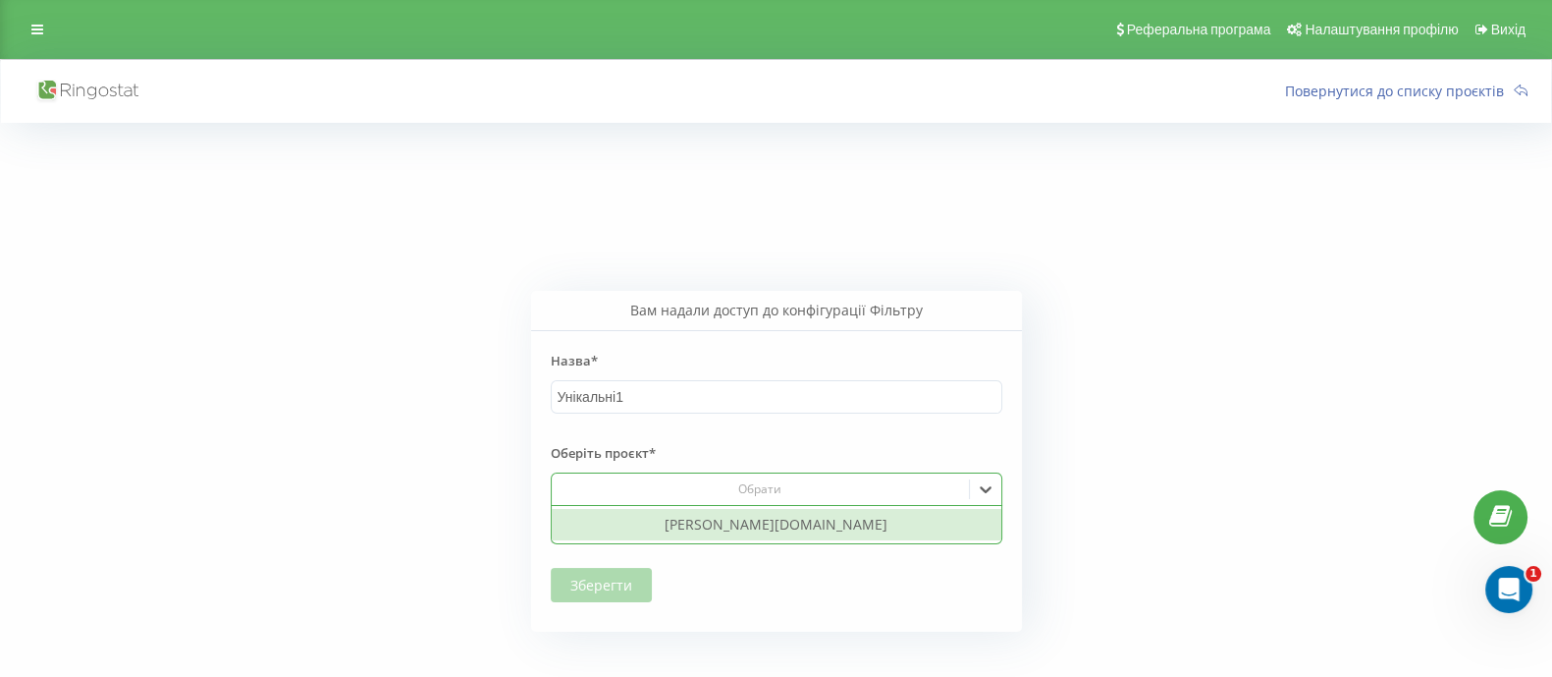
click at [784, 525] on div "[PERSON_NAME][DOMAIN_NAME]" at bounding box center [777, 524] width 450 height 31
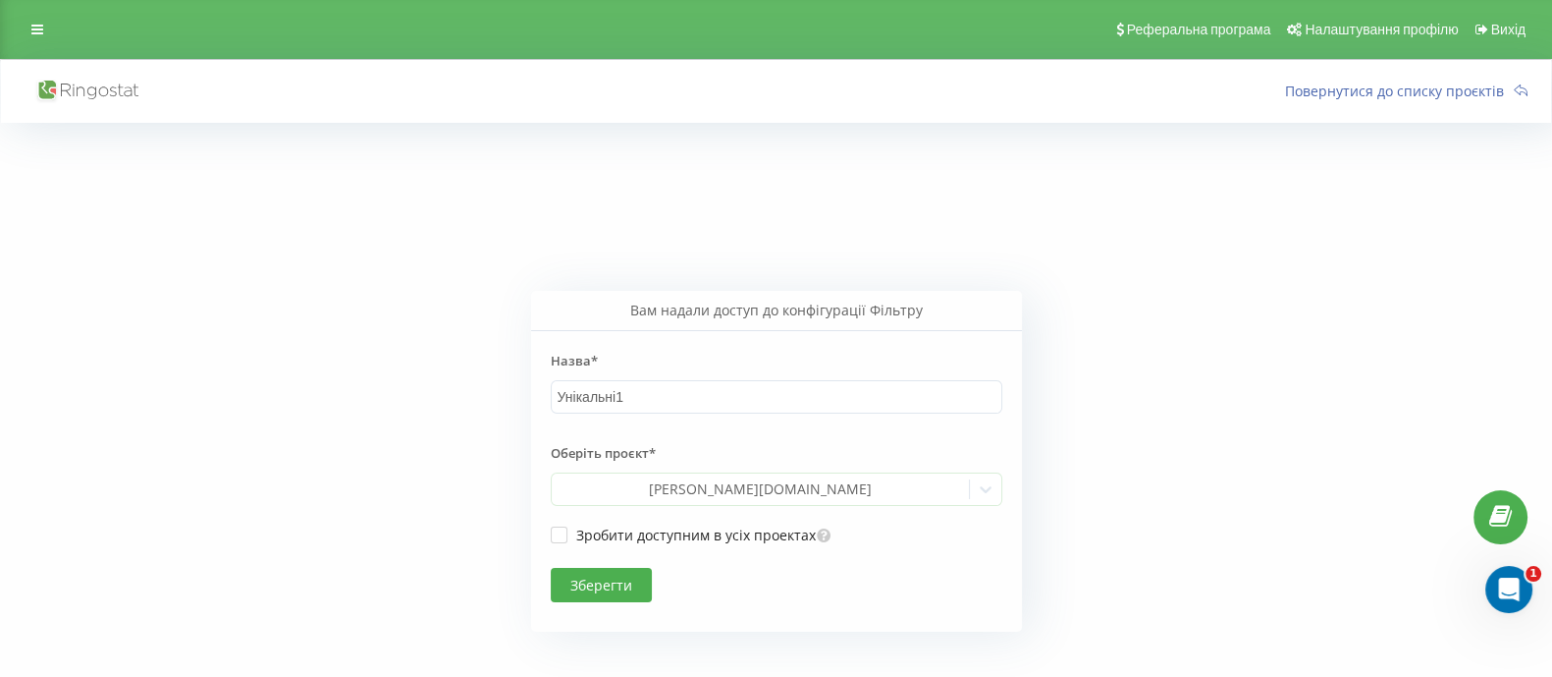
click at [611, 578] on button "Зберегти" at bounding box center [601, 585] width 101 height 34
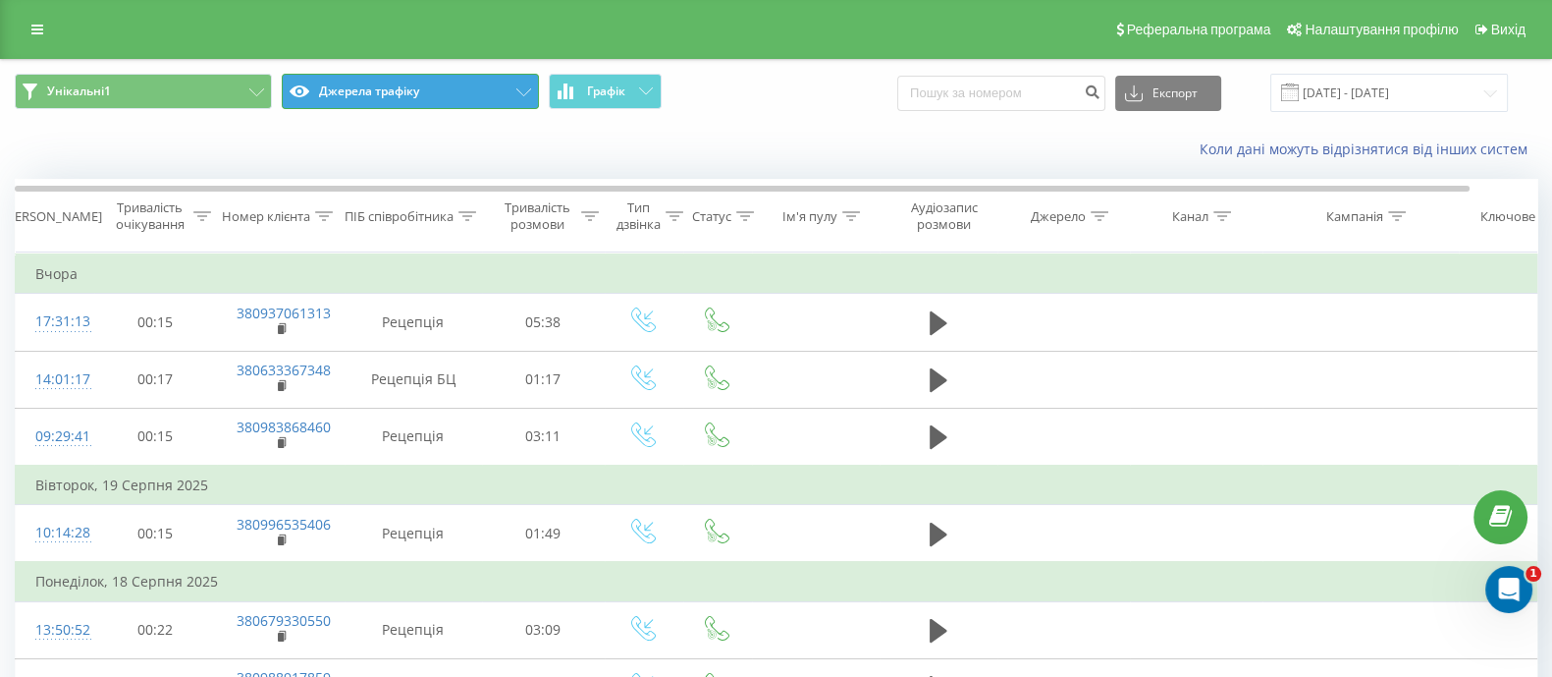
click at [452, 86] on button "Джерела трафіку" at bounding box center [410, 91] width 257 height 35
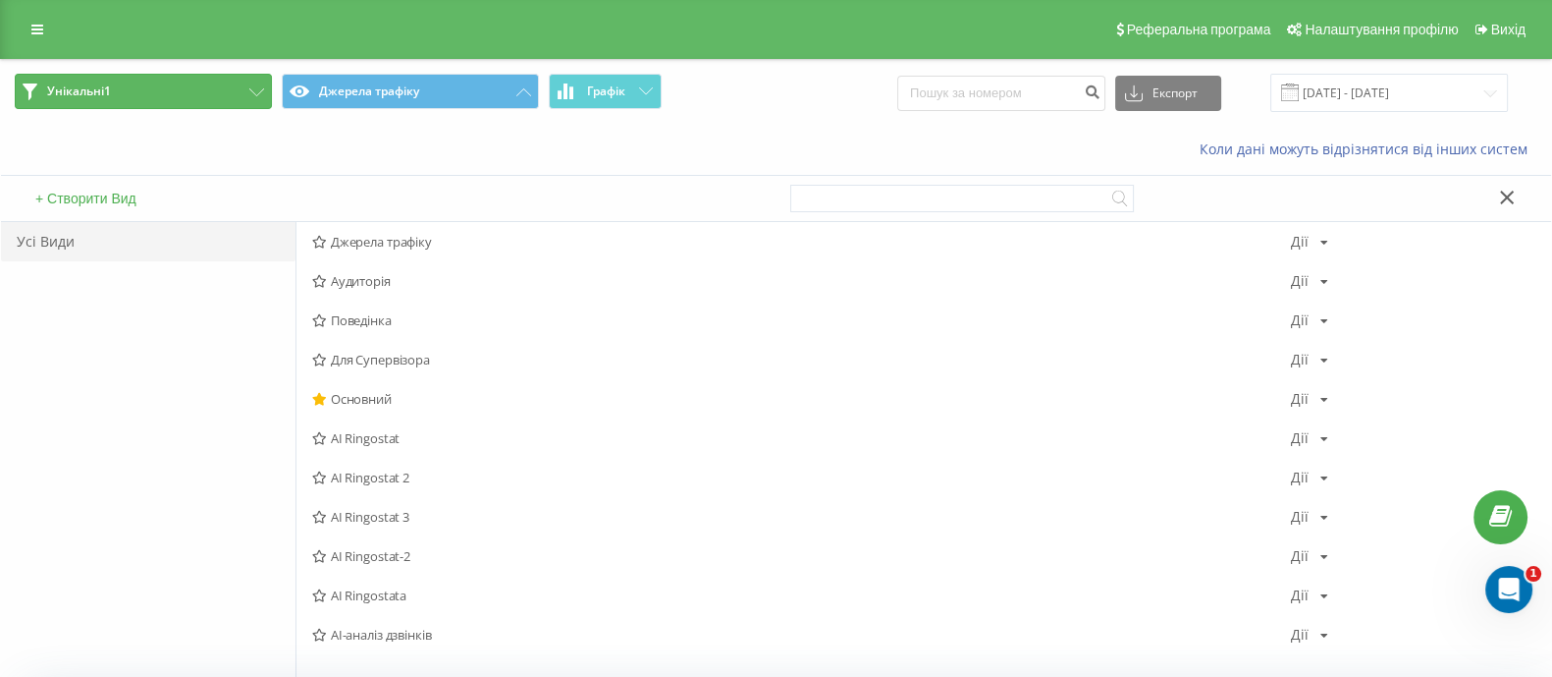
click at [157, 103] on button "Унікальні1" at bounding box center [143, 91] width 257 height 35
click at [194, 93] on button "Унікальні1" at bounding box center [143, 91] width 257 height 35
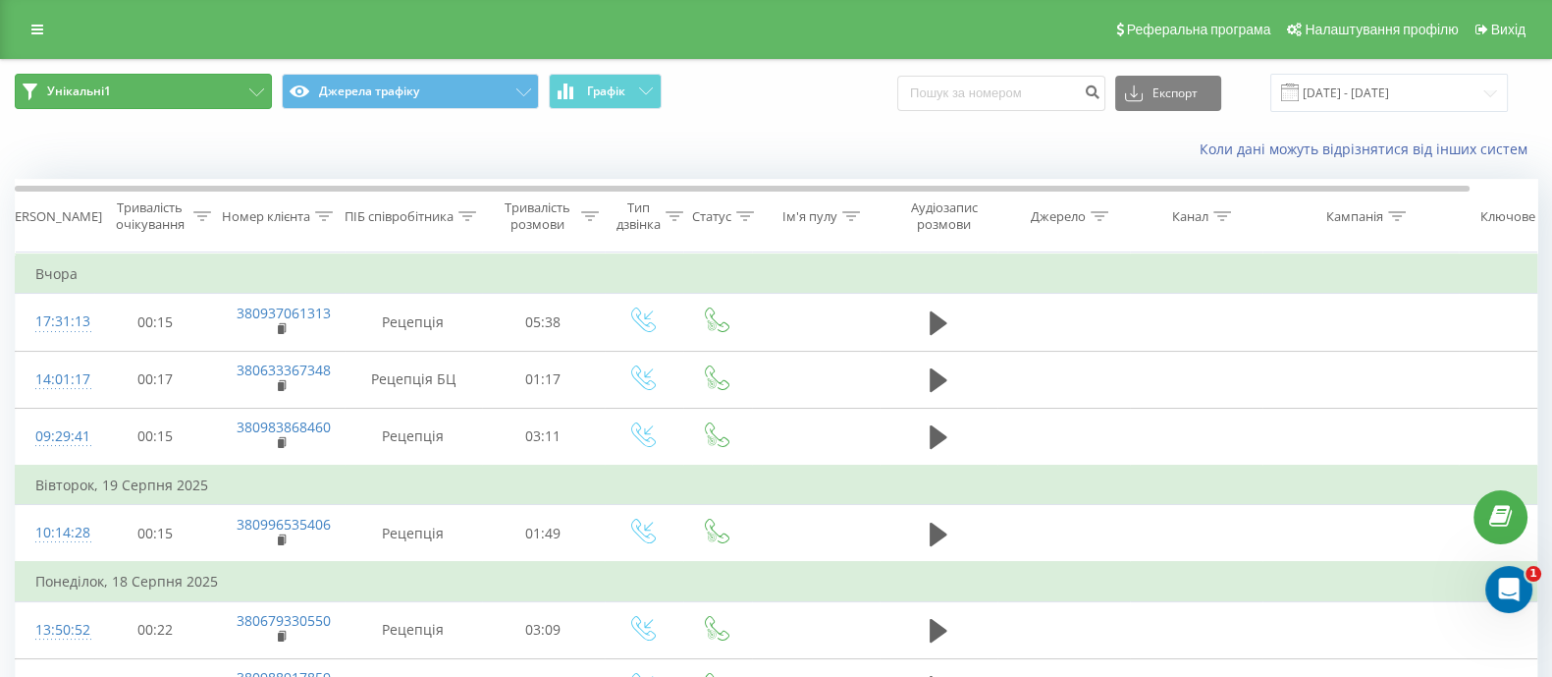
click at [261, 94] on icon at bounding box center [256, 92] width 15 height 8
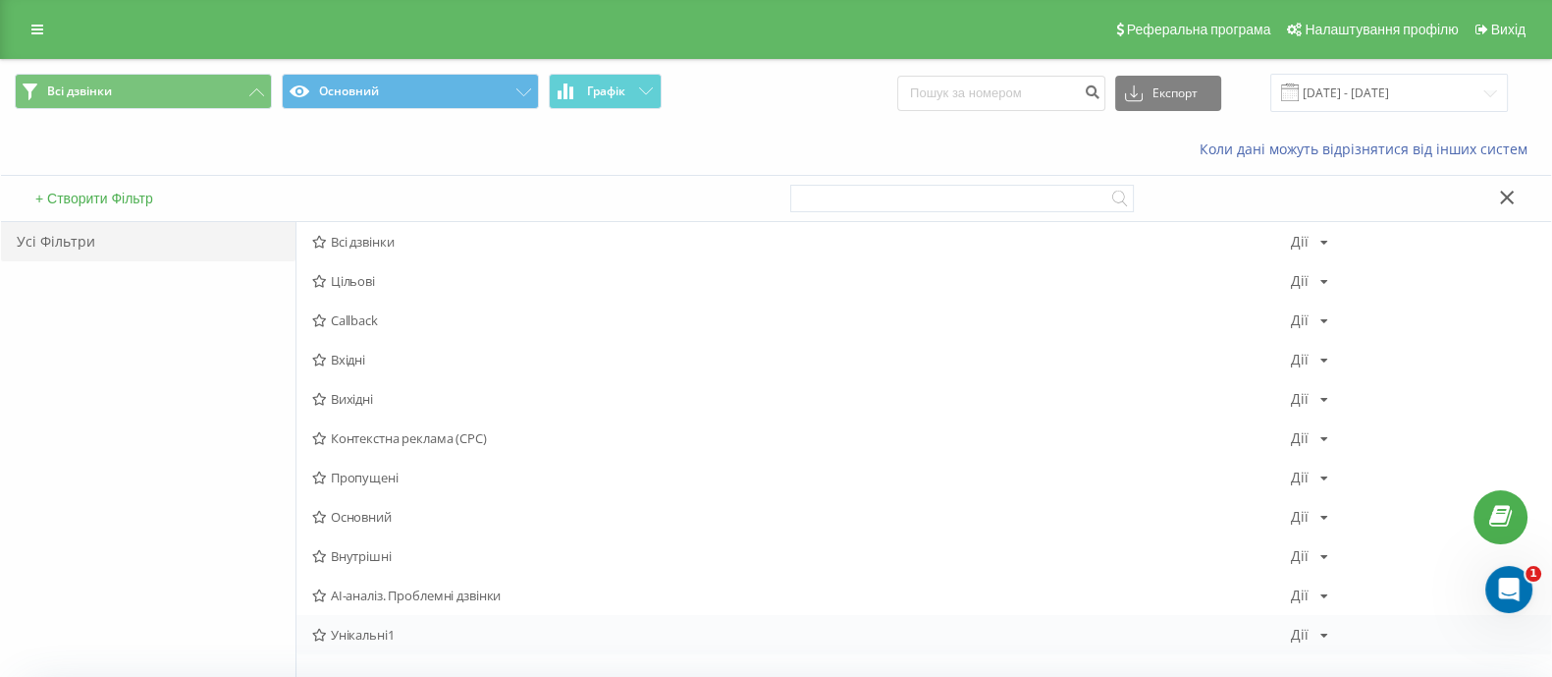
click at [398, 628] on span "Унікальні1" at bounding box center [801, 634] width 979 height 14
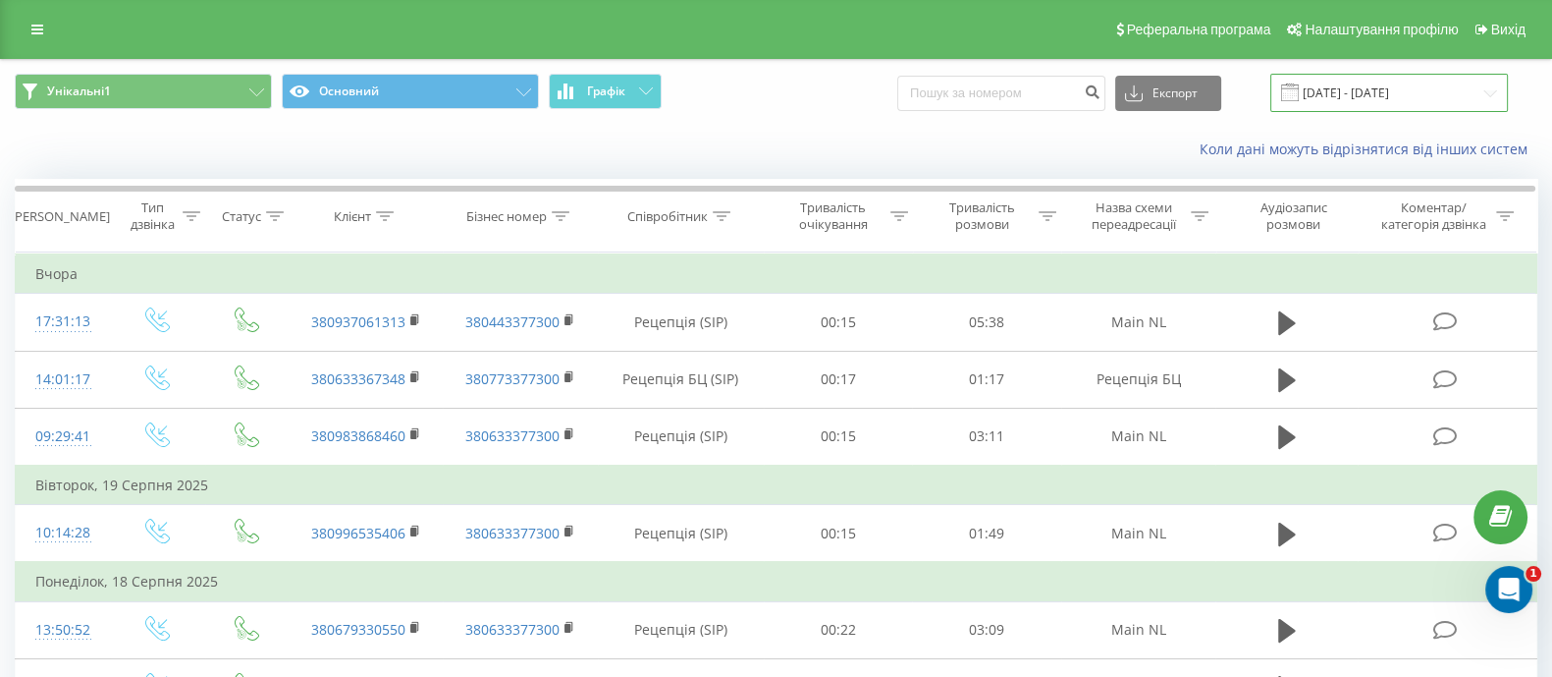
click at [1359, 85] on input "[DATE] - [DATE]" at bounding box center [1390, 93] width 238 height 38
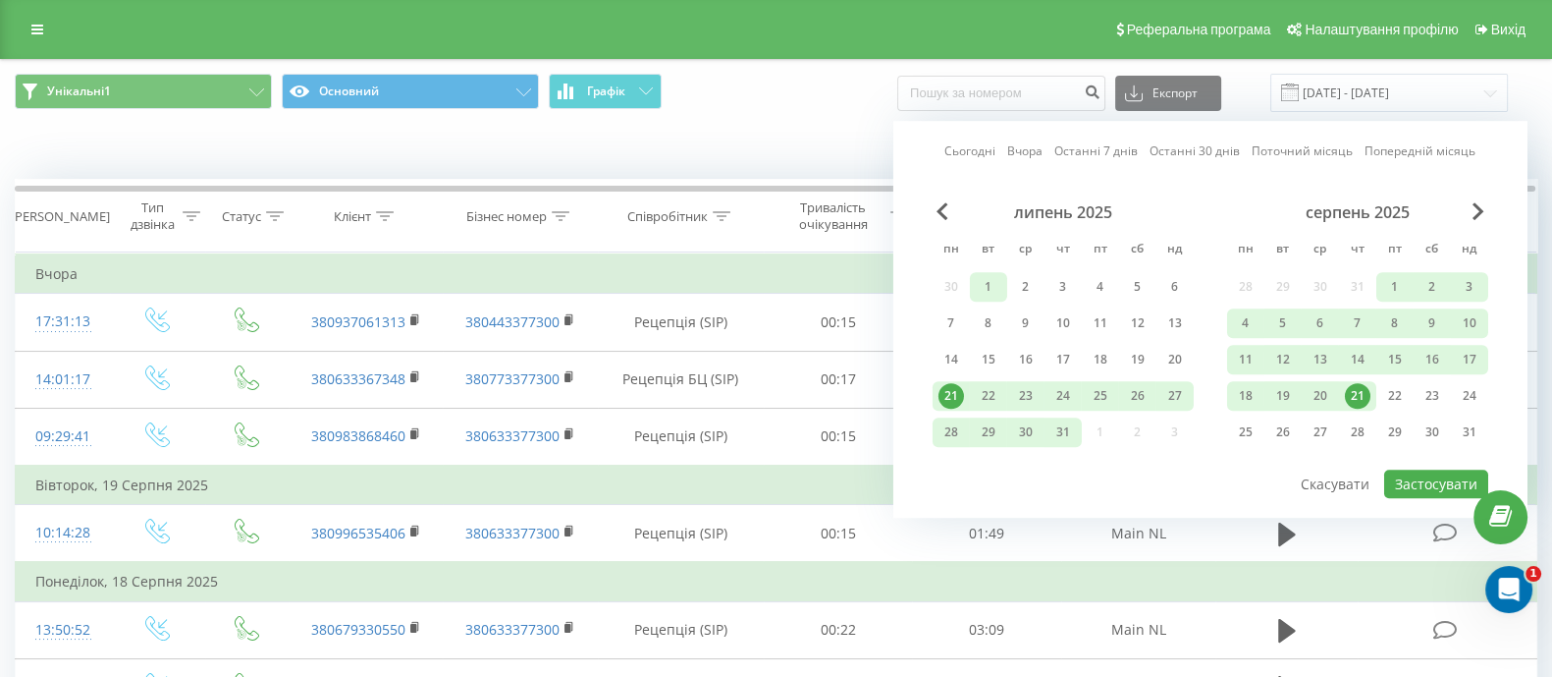
click at [995, 288] on div "1" at bounding box center [989, 287] width 26 height 26
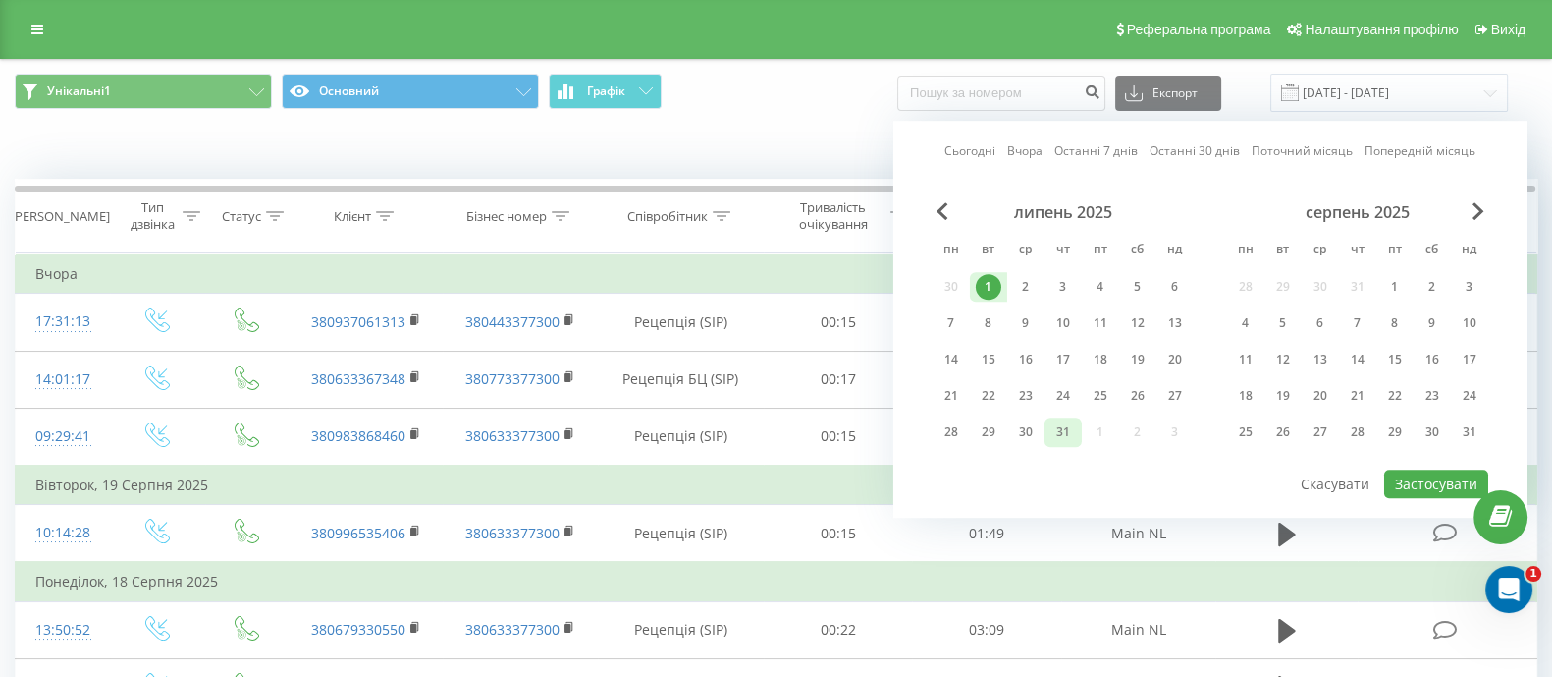
click at [1070, 426] on div "31" at bounding box center [1064, 432] width 26 height 26
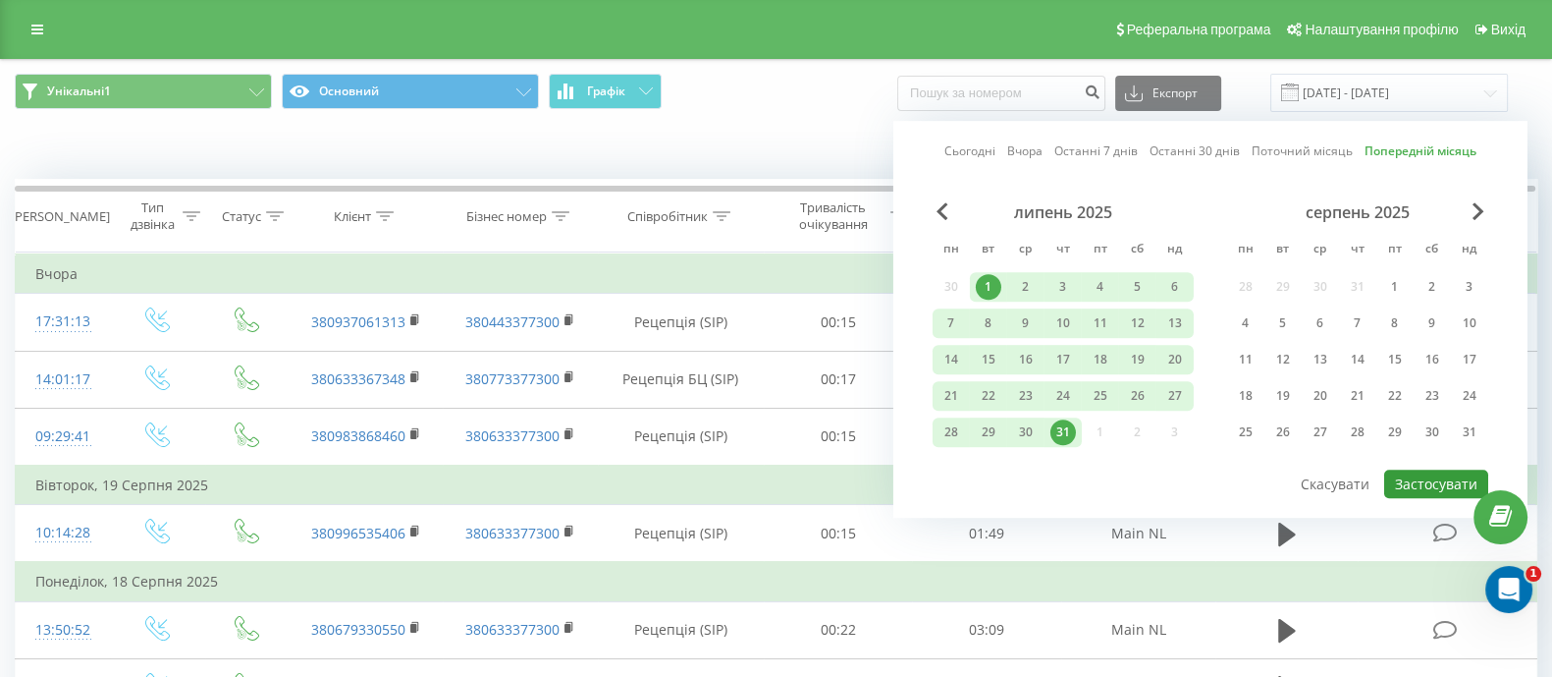
click at [1434, 482] on button "Застосувати" at bounding box center [1437, 483] width 104 height 28
type input "[DATE] - [DATE]"
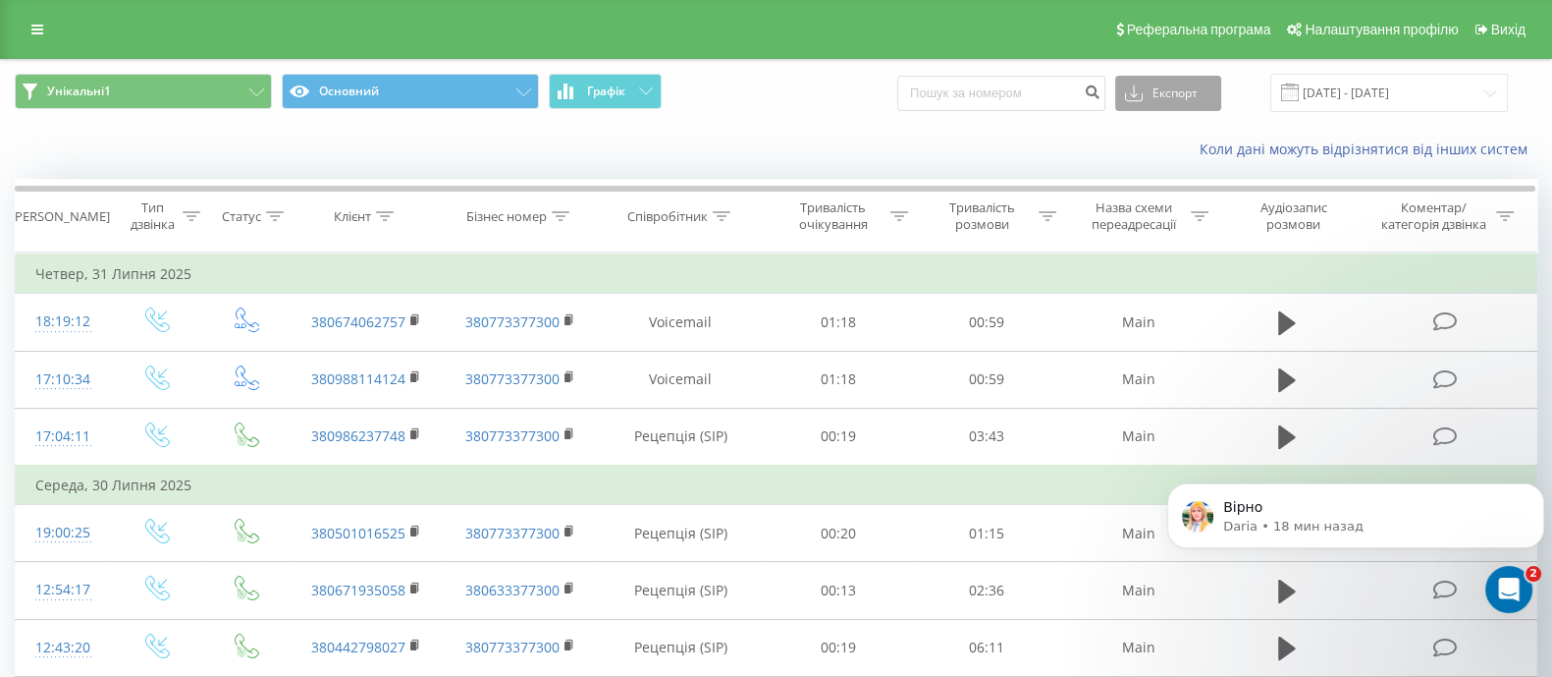
click at [1186, 95] on button "Експорт" at bounding box center [1168, 93] width 106 height 35
click at [1173, 202] on div ".xlsx" at bounding box center [1168, 200] width 104 height 35
